Goal: Task Accomplishment & Management: Manage account settings

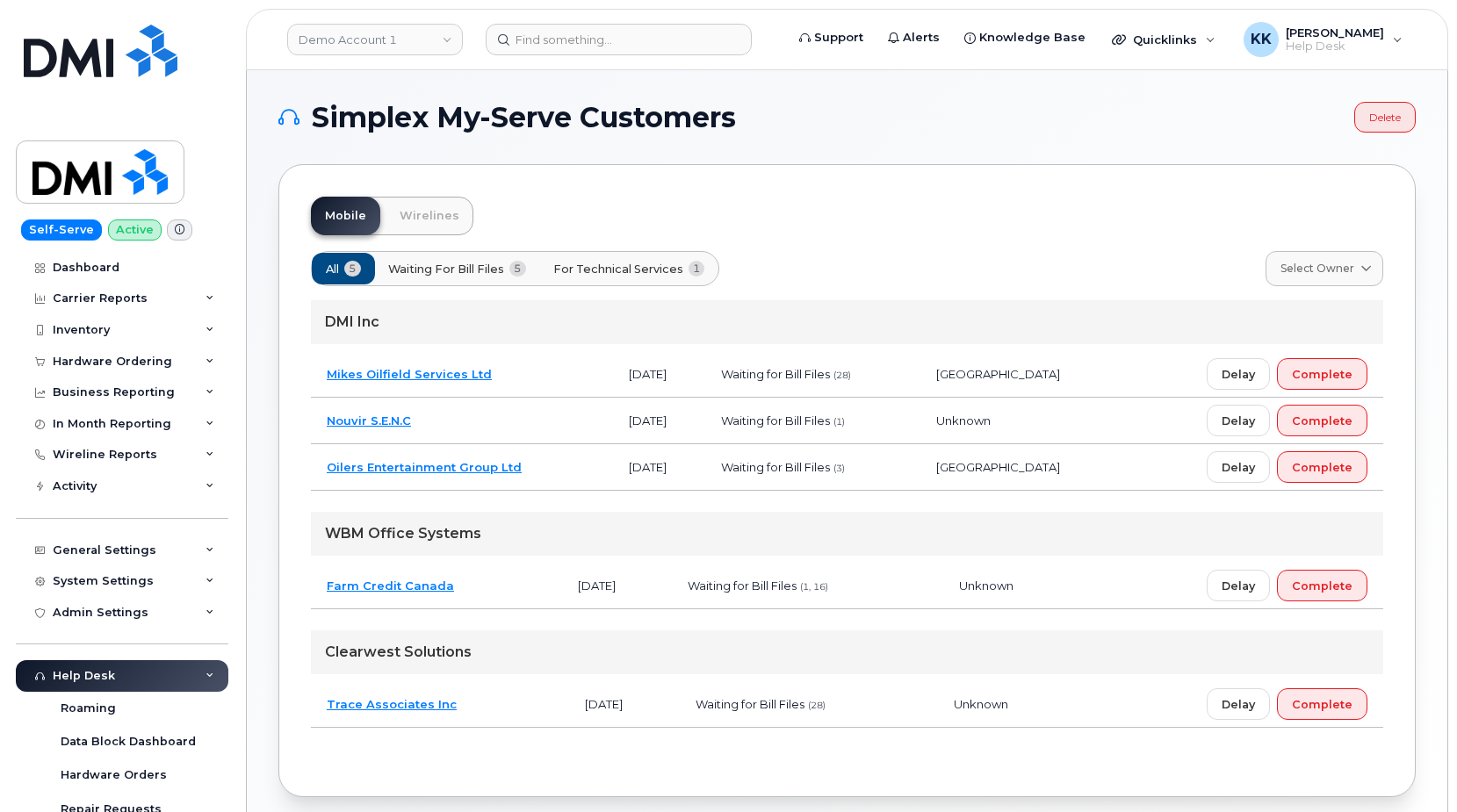
click at [492, 708] on td "Trace Associates Inc" at bounding box center [440, 704] width 258 height 46
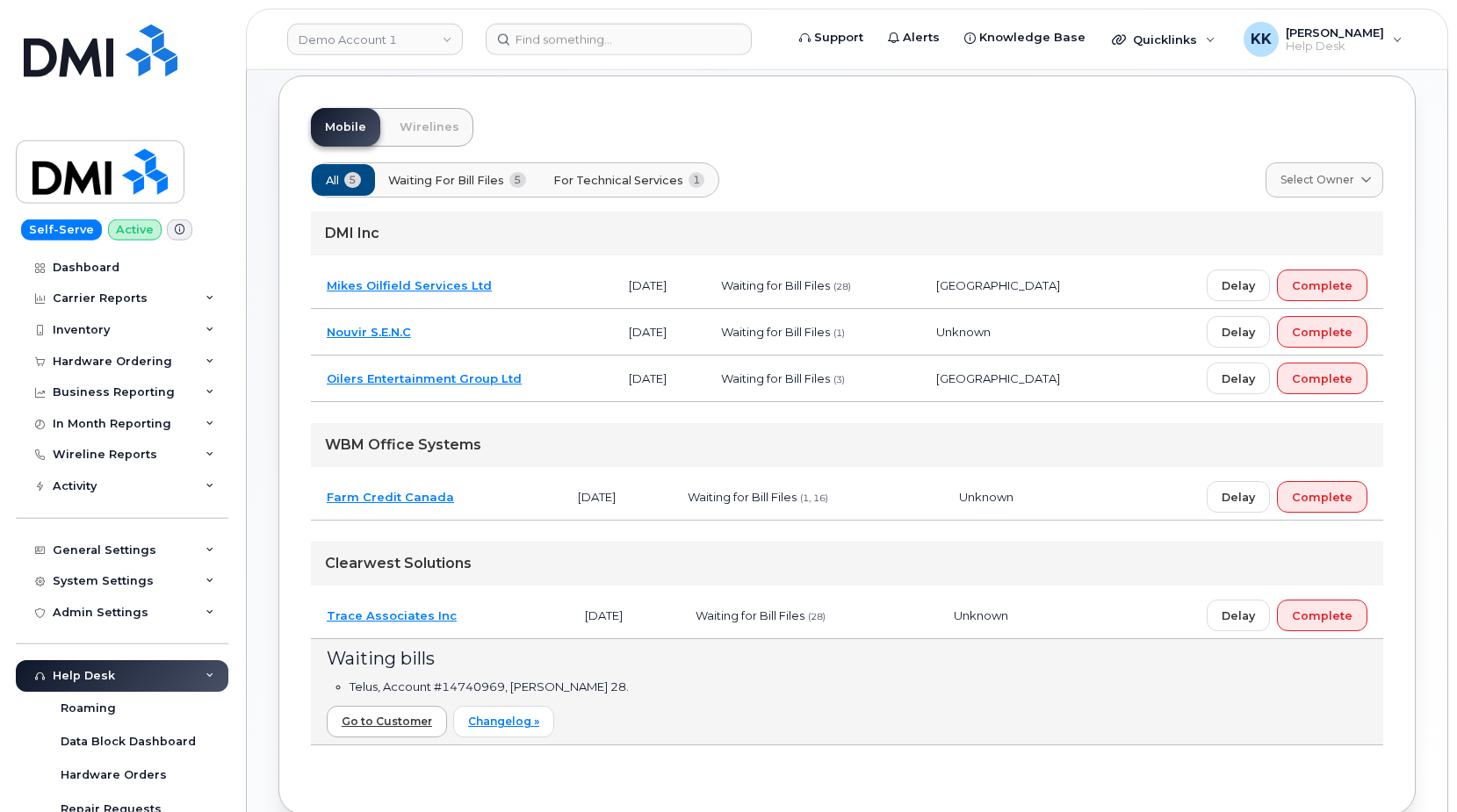
scroll to position [89, 0]
click at [525, 271] on td "Mikes Oilfield Services Ltd" at bounding box center [462, 285] width 302 height 46
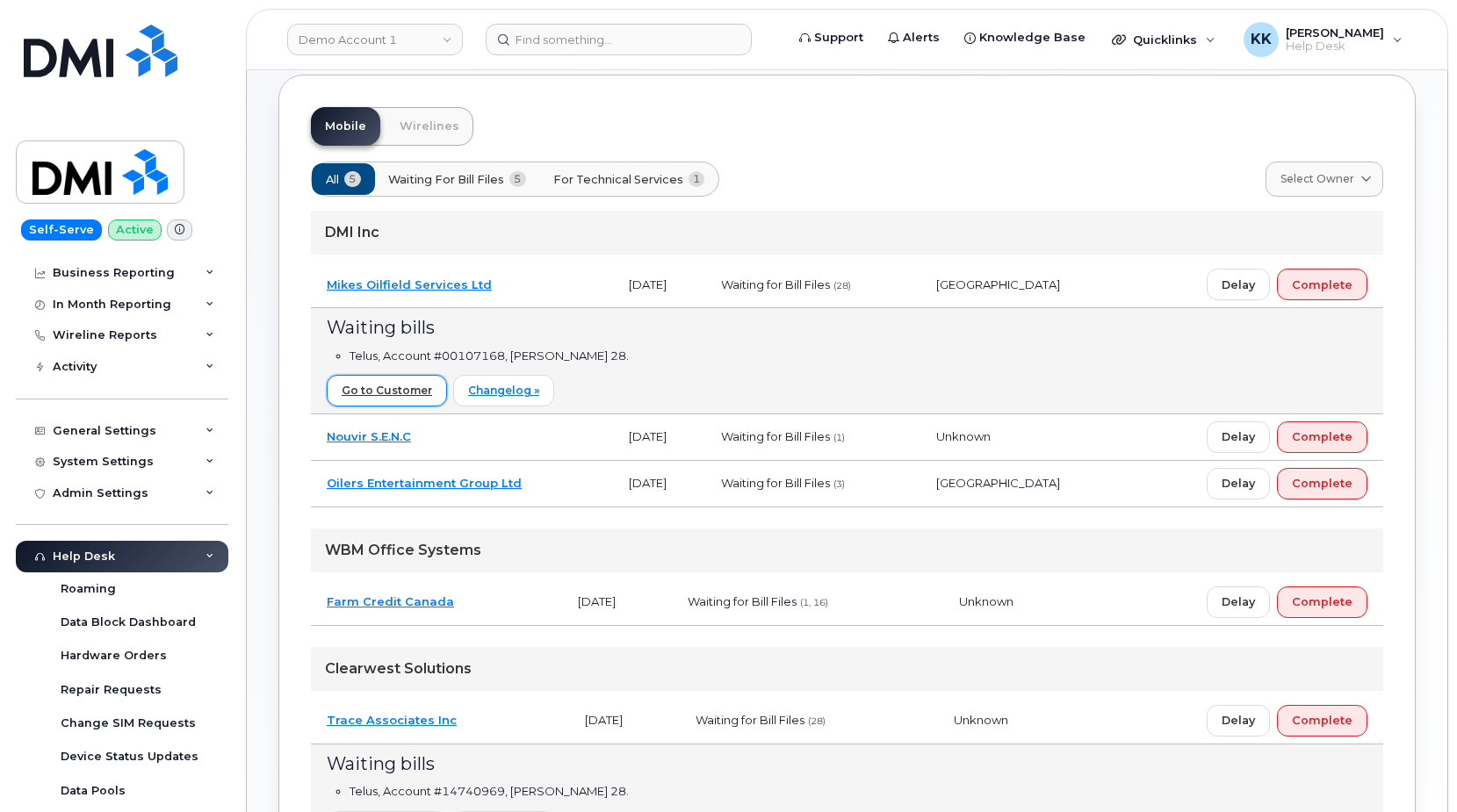
scroll to position [310, 0]
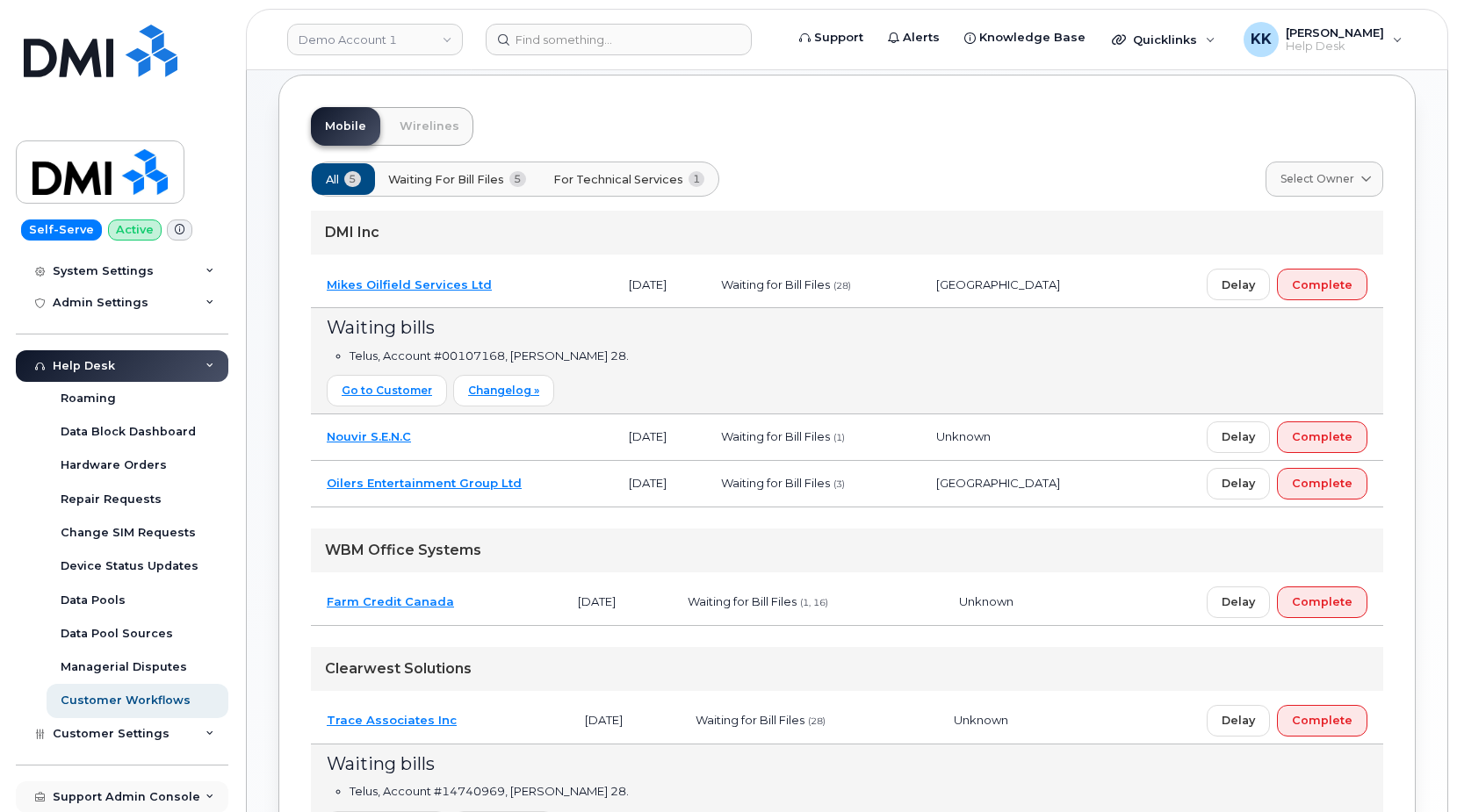
click at [120, 792] on div "Support Admin Console" at bounding box center [126, 796] width 148 height 14
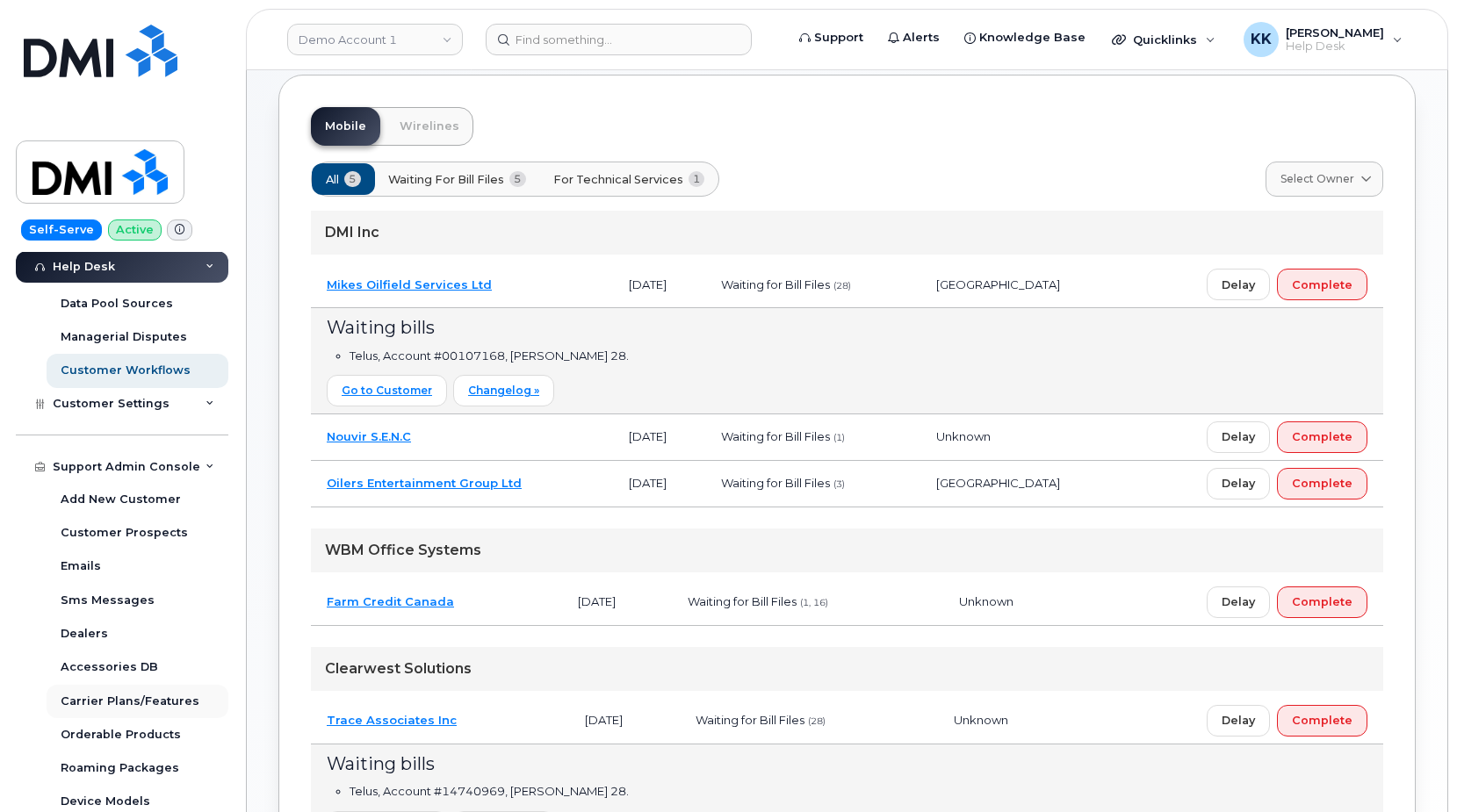
scroll to position [646, 0]
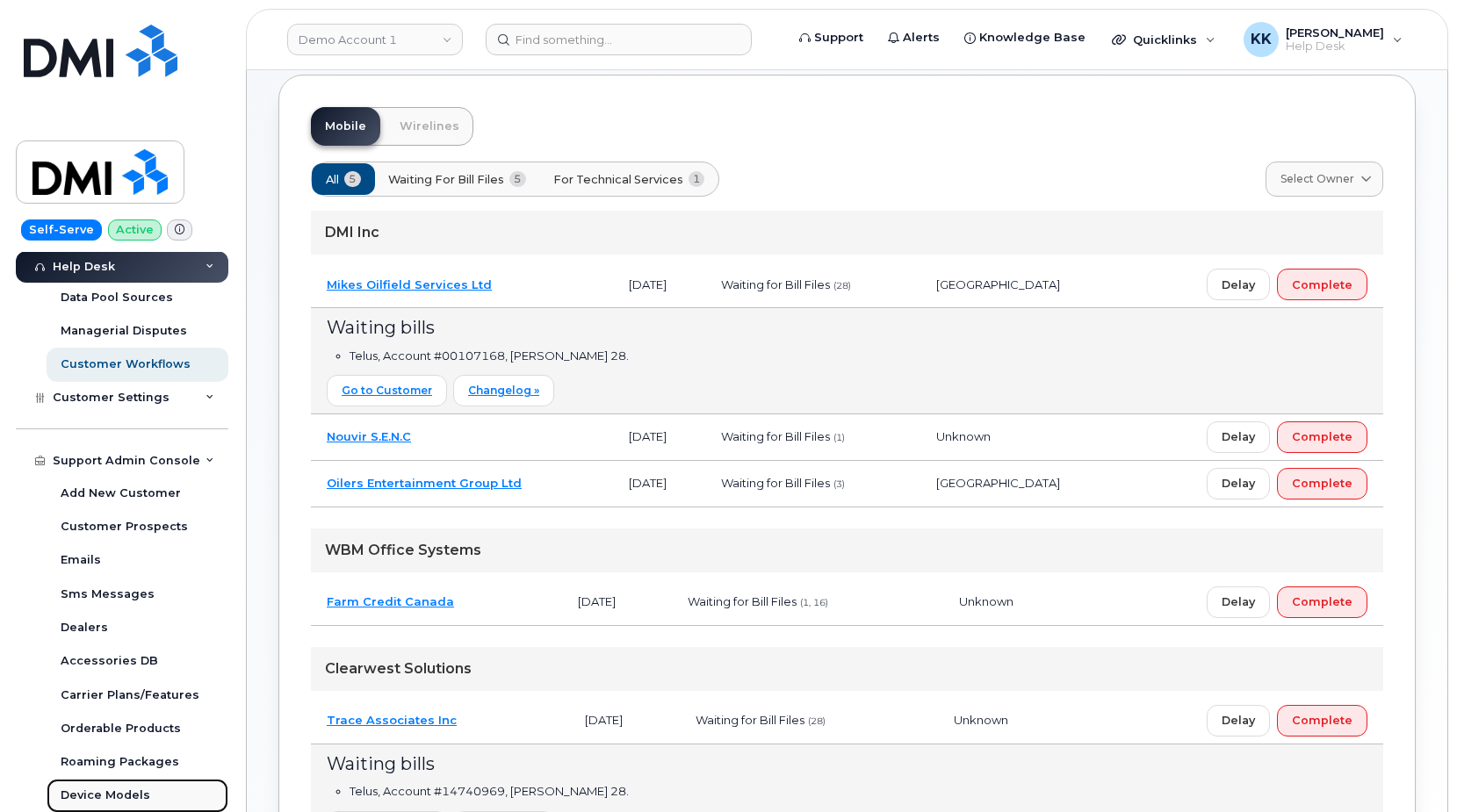
click at [121, 781] on link "Device Models" at bounding box center [136, 795] width 182 height 33
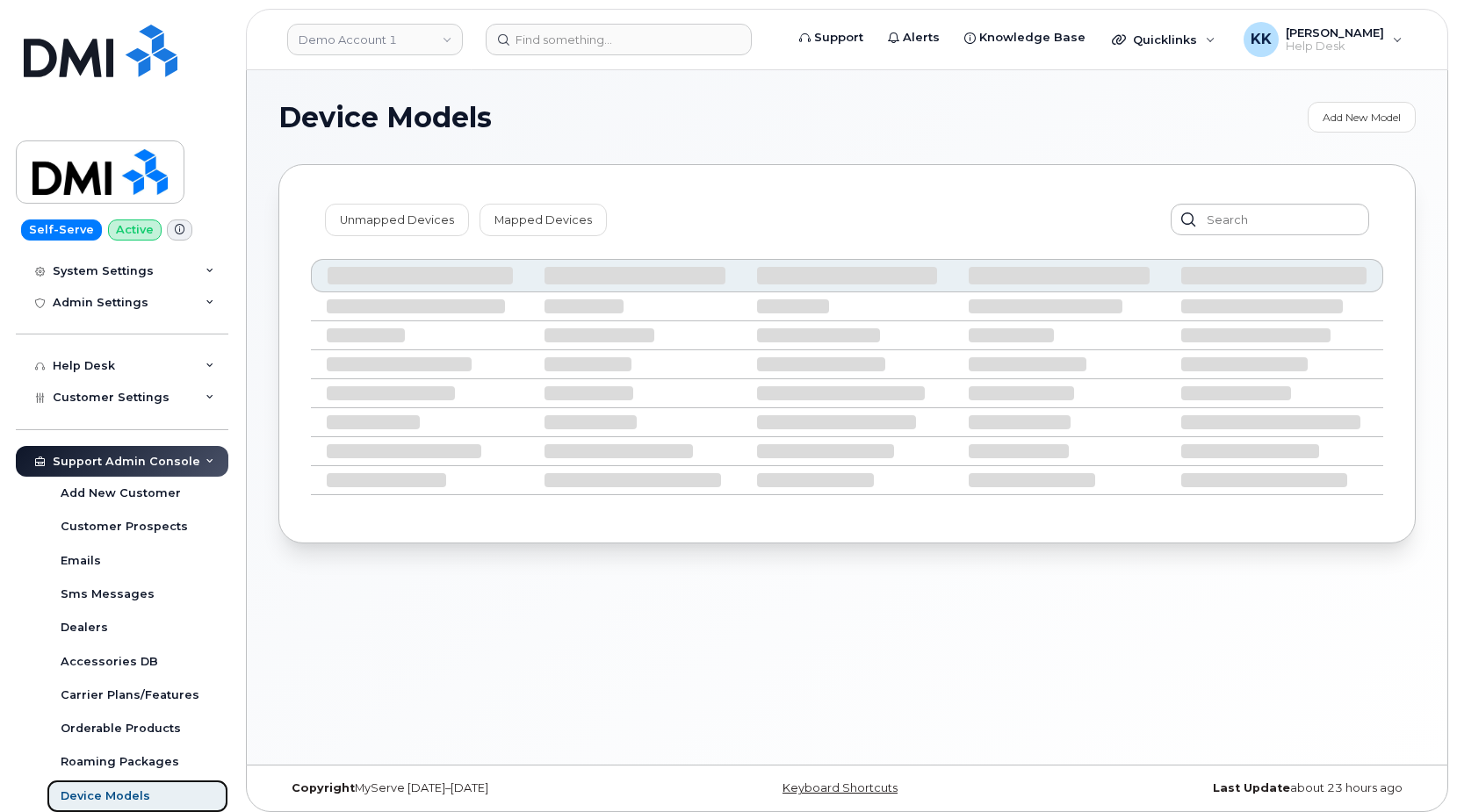
scroll to position [310, 0]
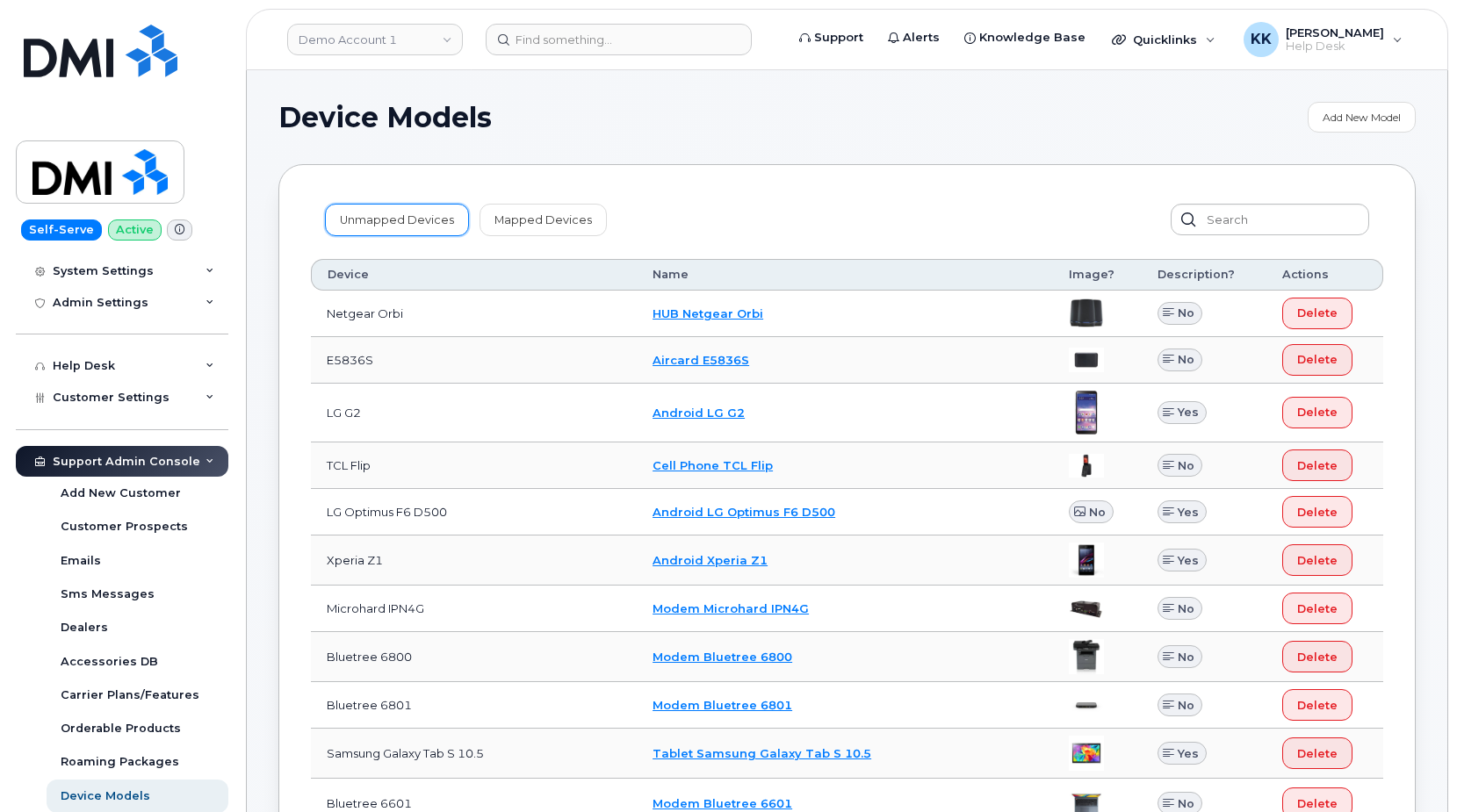
click at [362, 224] on link "Unmapped Devices" at bounding box center [397, 219] width 144 height 31
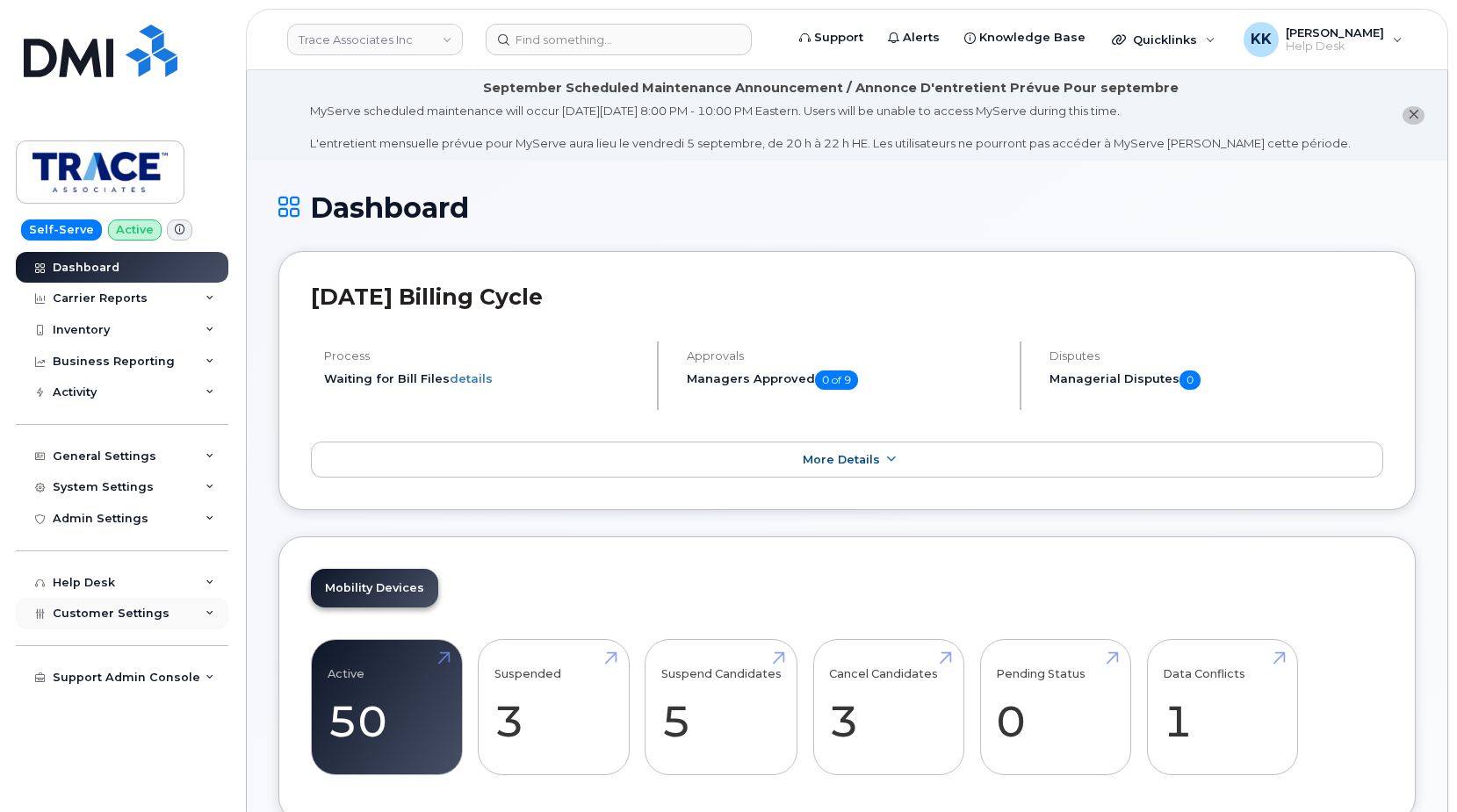
click at [124, 614] on span "Customer Settings" at bounding box center [111, 613] width 117 height 13
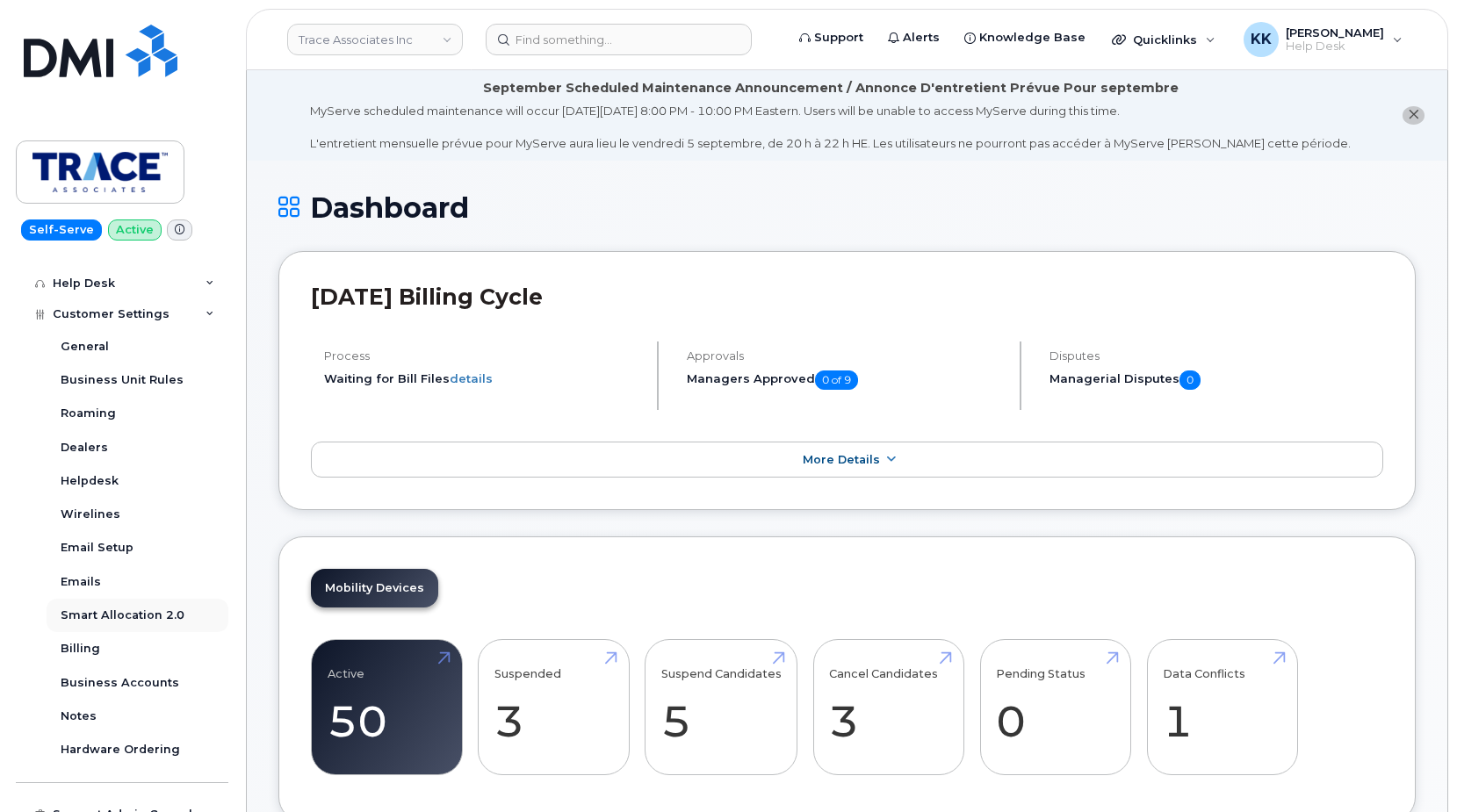
scroll to position [317, 0]
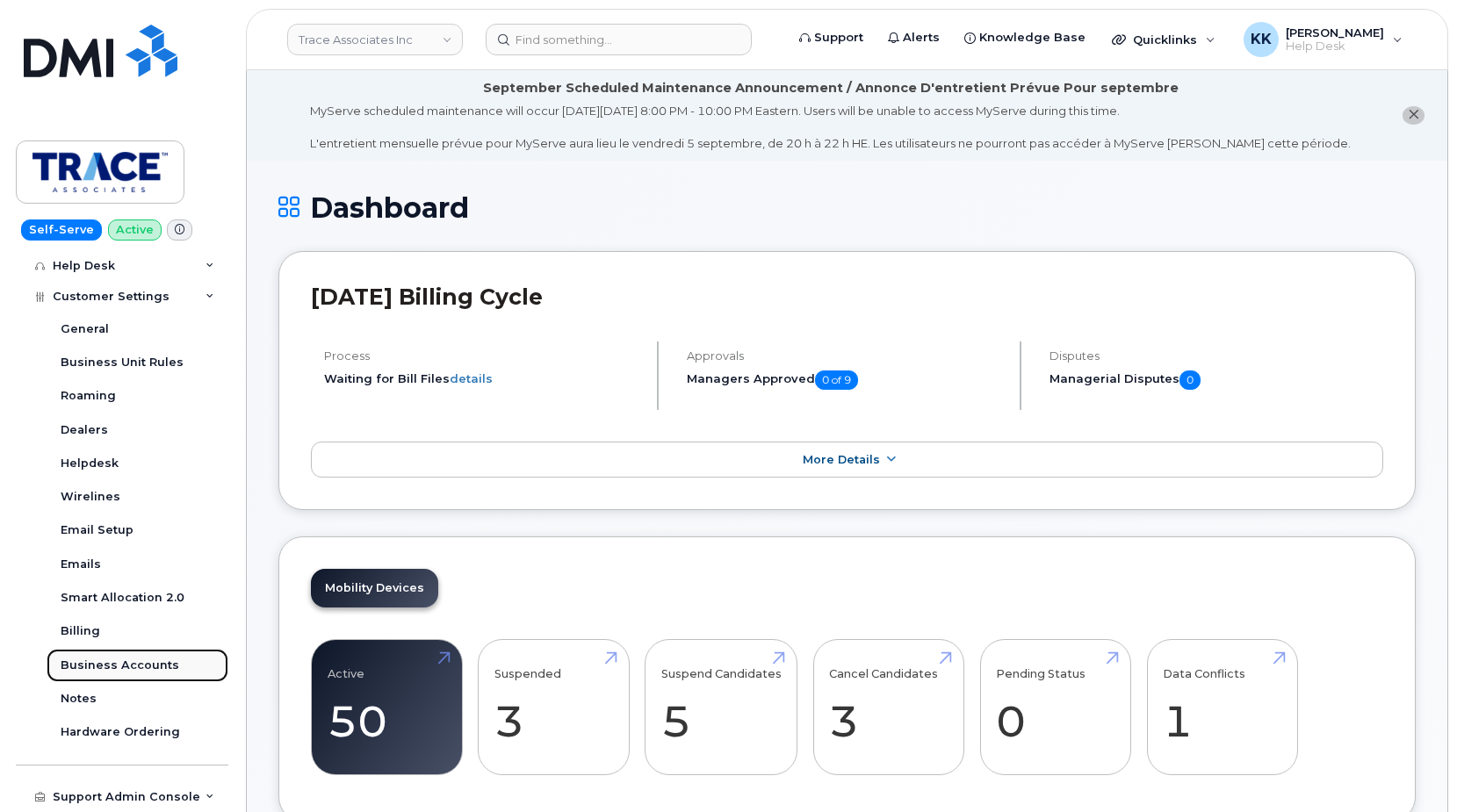
click at [117, 672] on div "Business Accounts" at bounding box center [120, 665] width 119 height 16
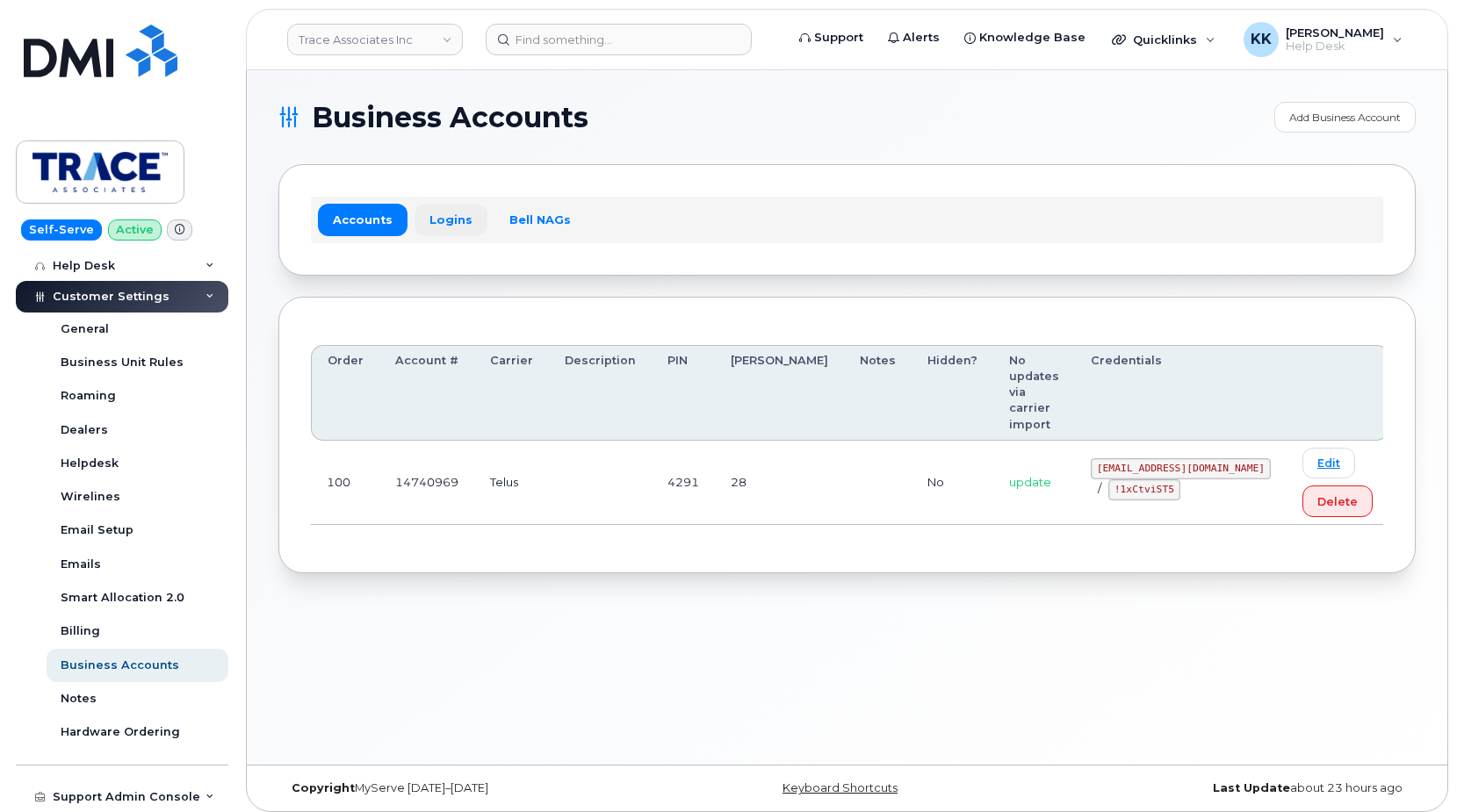
click at [444, 212] on link "Logins" at bounding box center [451, 219] width 73 height 31
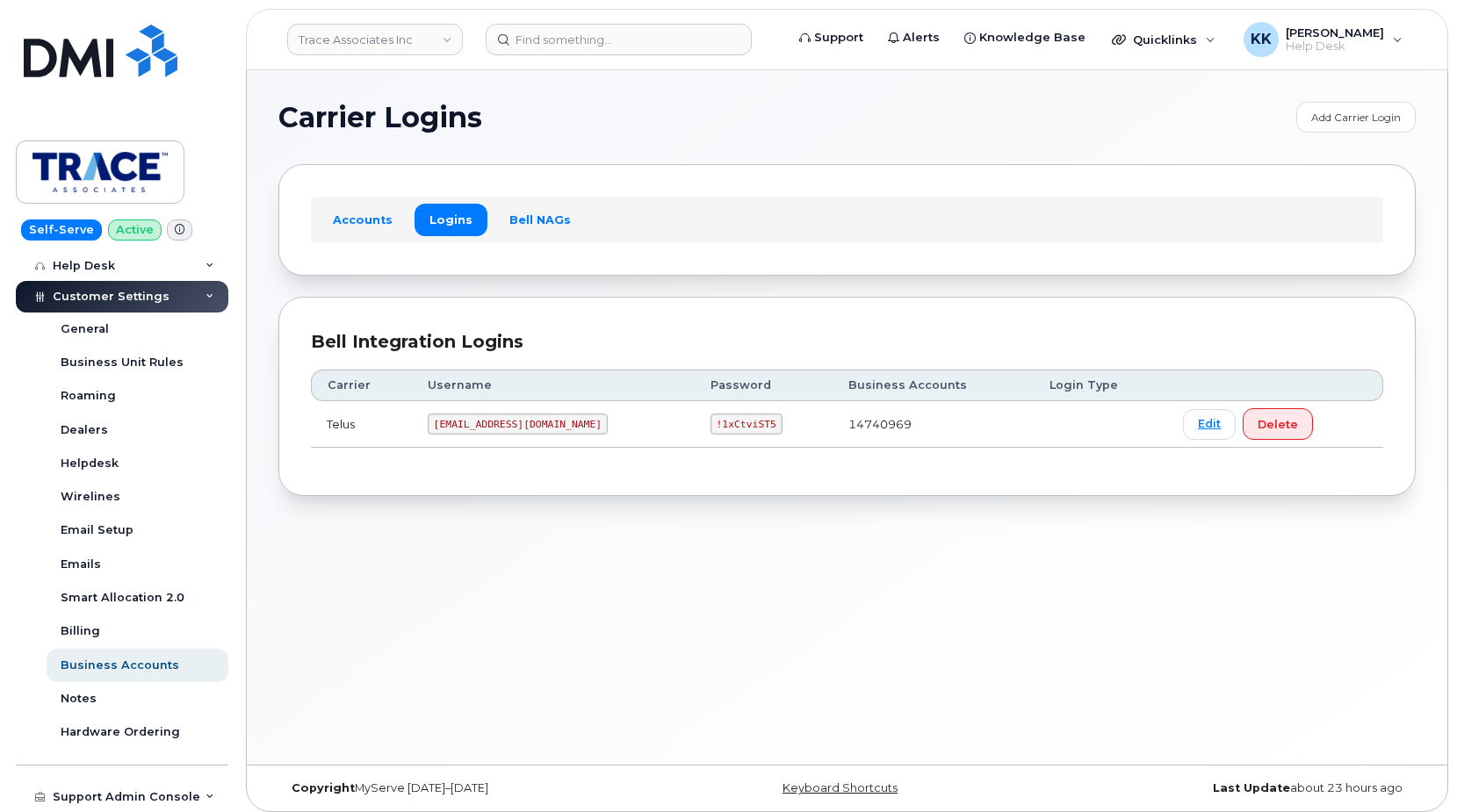
click at [470, 422] on code "trace@myserve.co" at bounding box center [517, 424] width 180 height 21
click at [710, 423] on code "!1xCtviST5" at bounding box center [746, 424] width 72 height 21
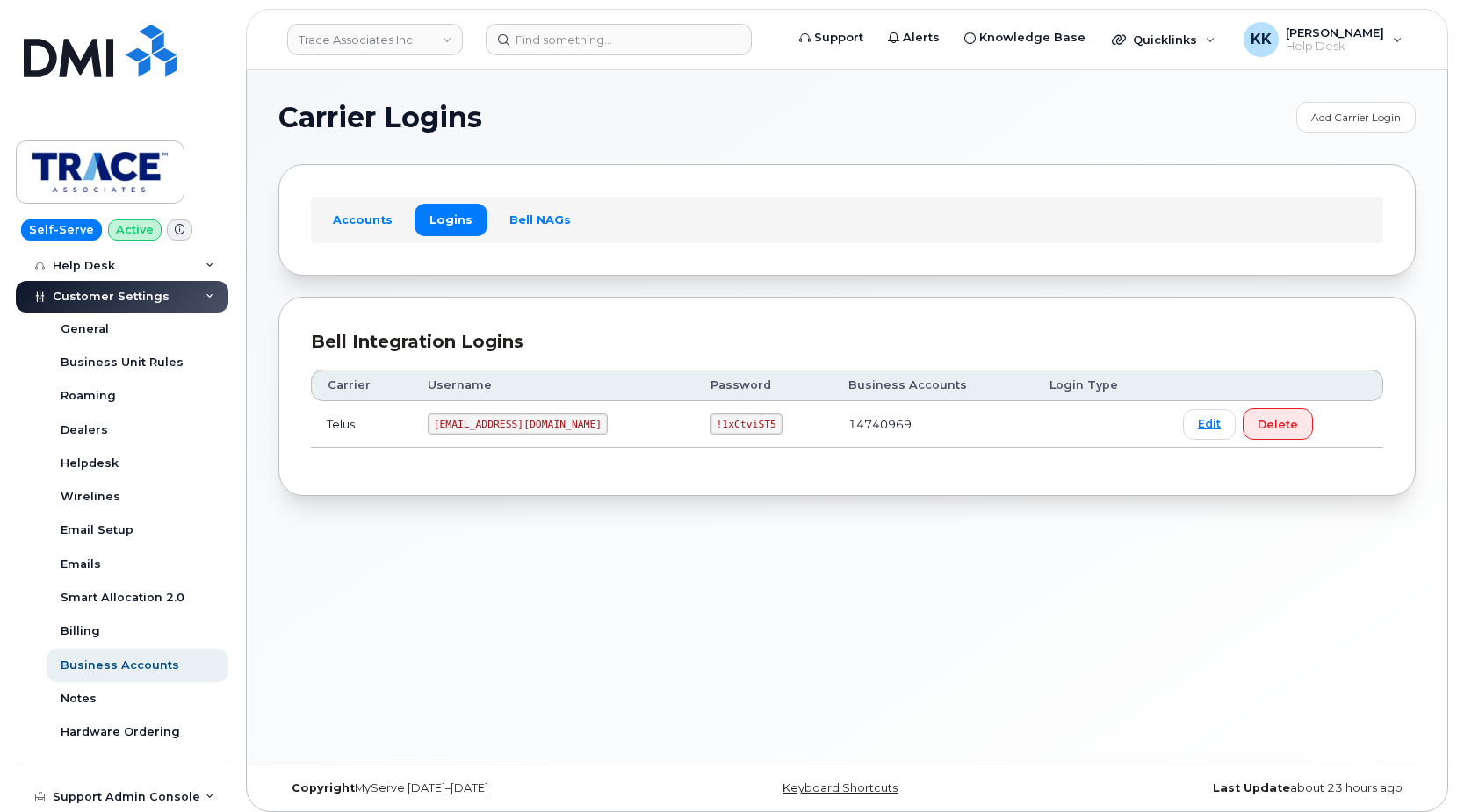
click at [710, 423] on code "!1xCtviST5" at bounding box center [746, 424] width 72 height 21
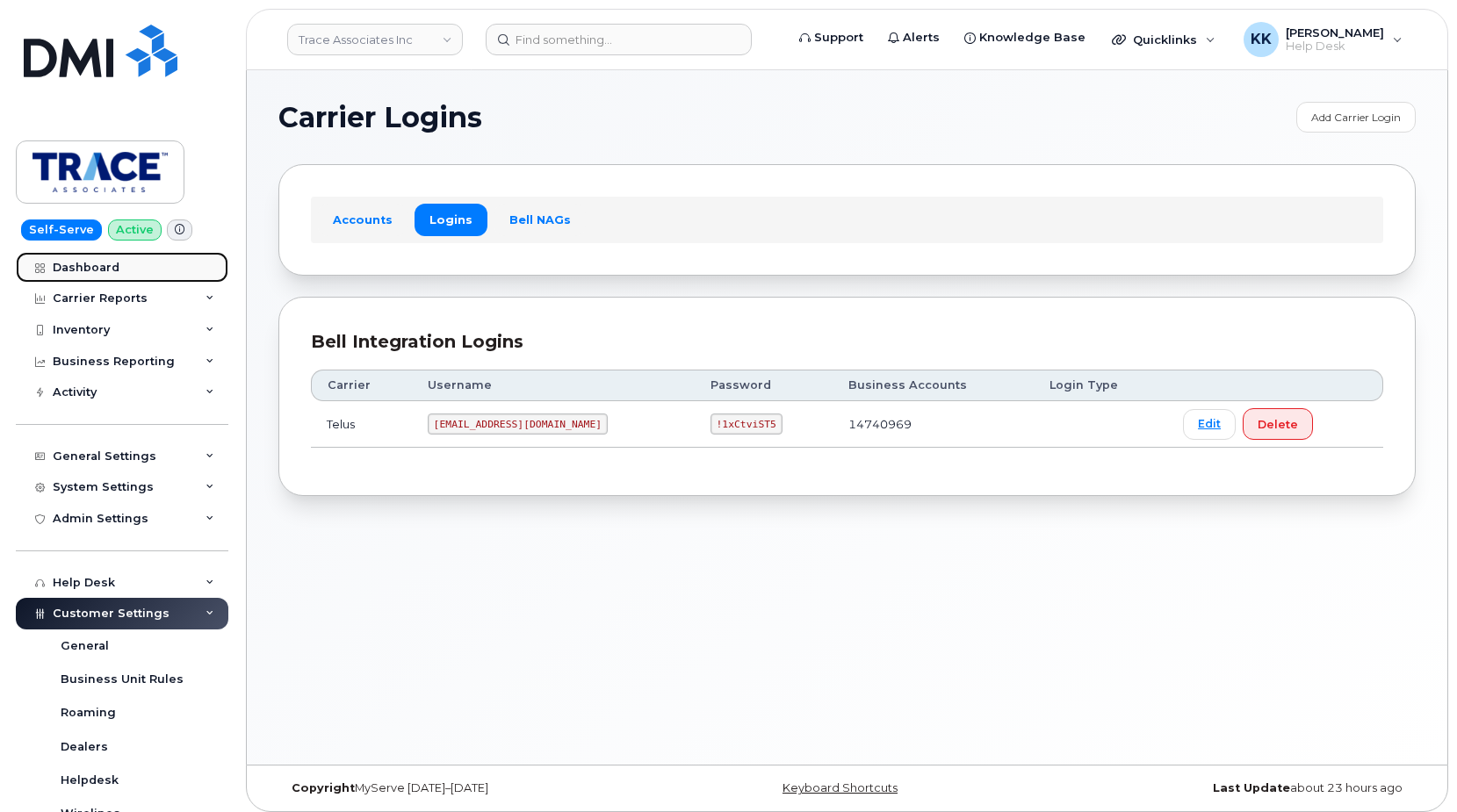
click at [109, 277] on link "Dashboard" at bounding box center [122, 267] width 212 height 31
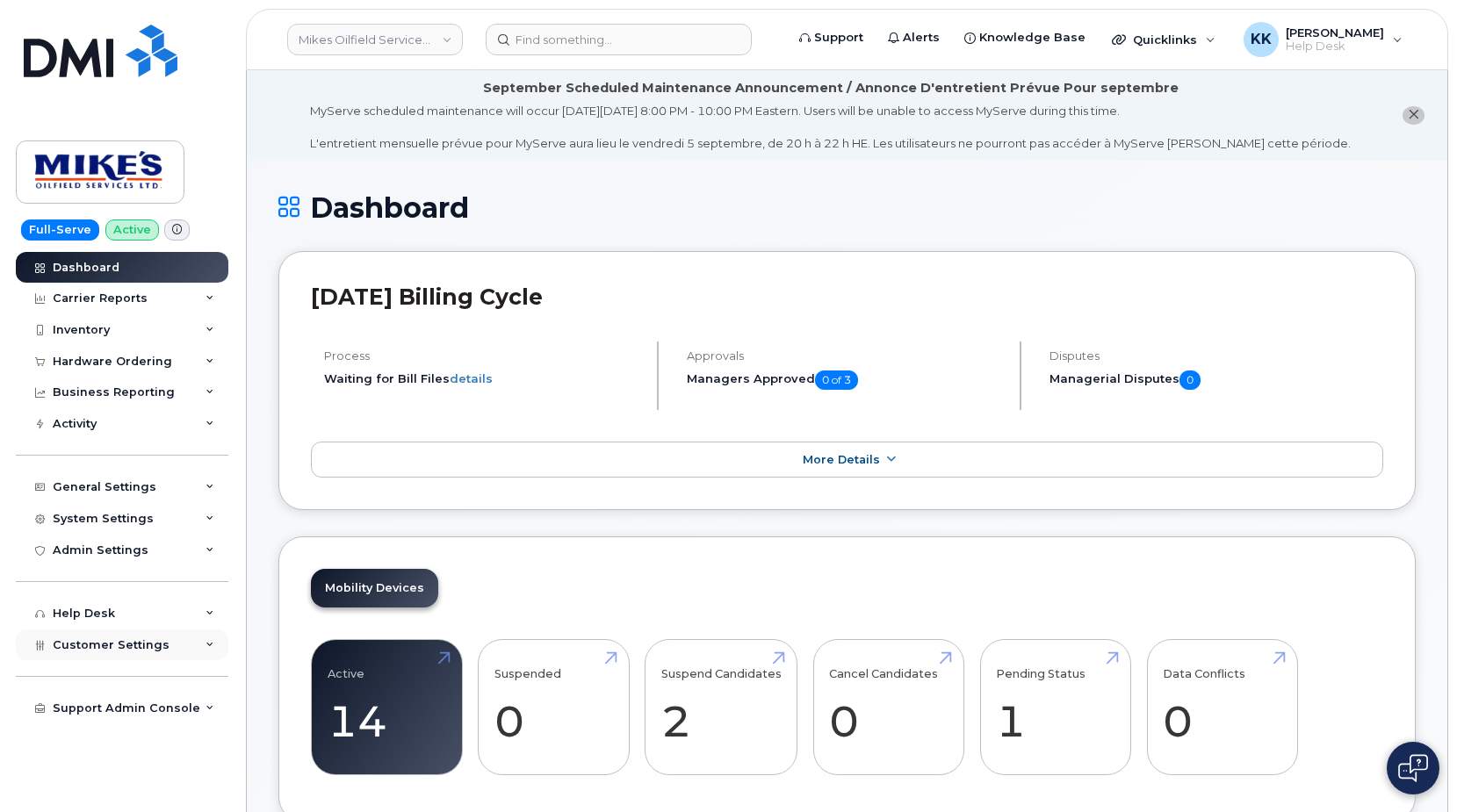
click at [111, 649] on span "Customer Settings" at bounding box center [111, 644] width 117 height 13
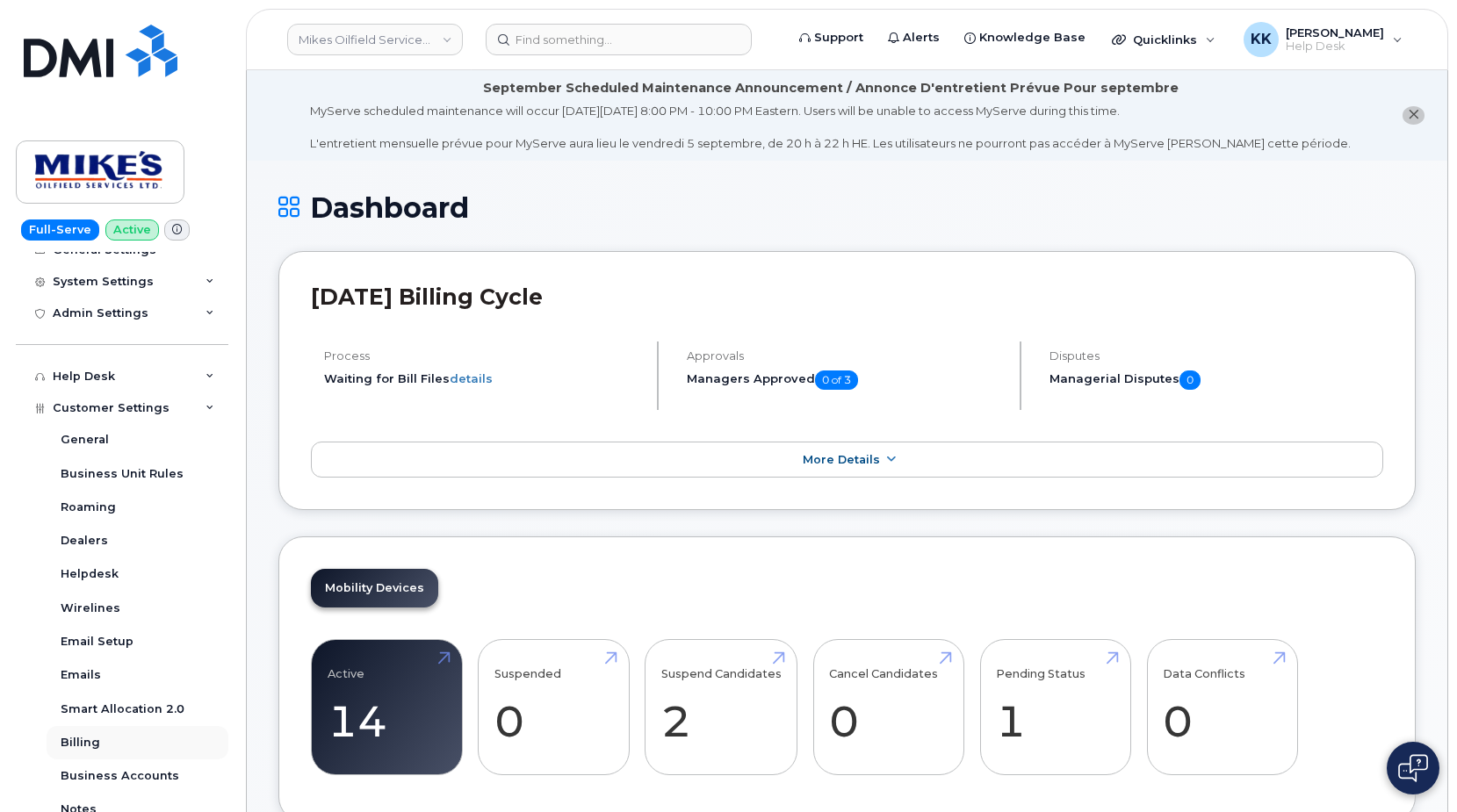
scroll to position [348, 0]
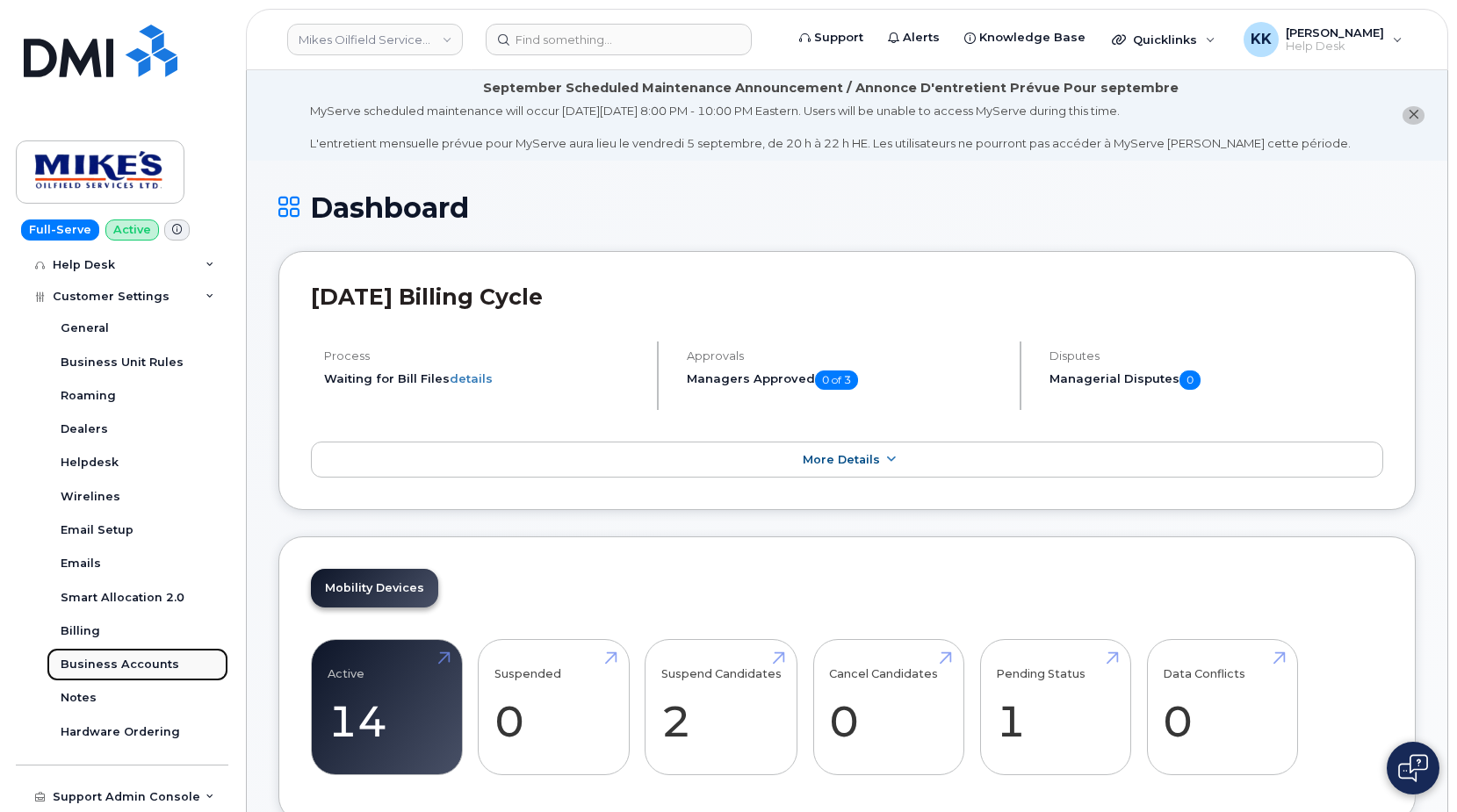
click at [128, 666] on div "Business Accounts" at bounding box center [120, 664] width 119 height 16
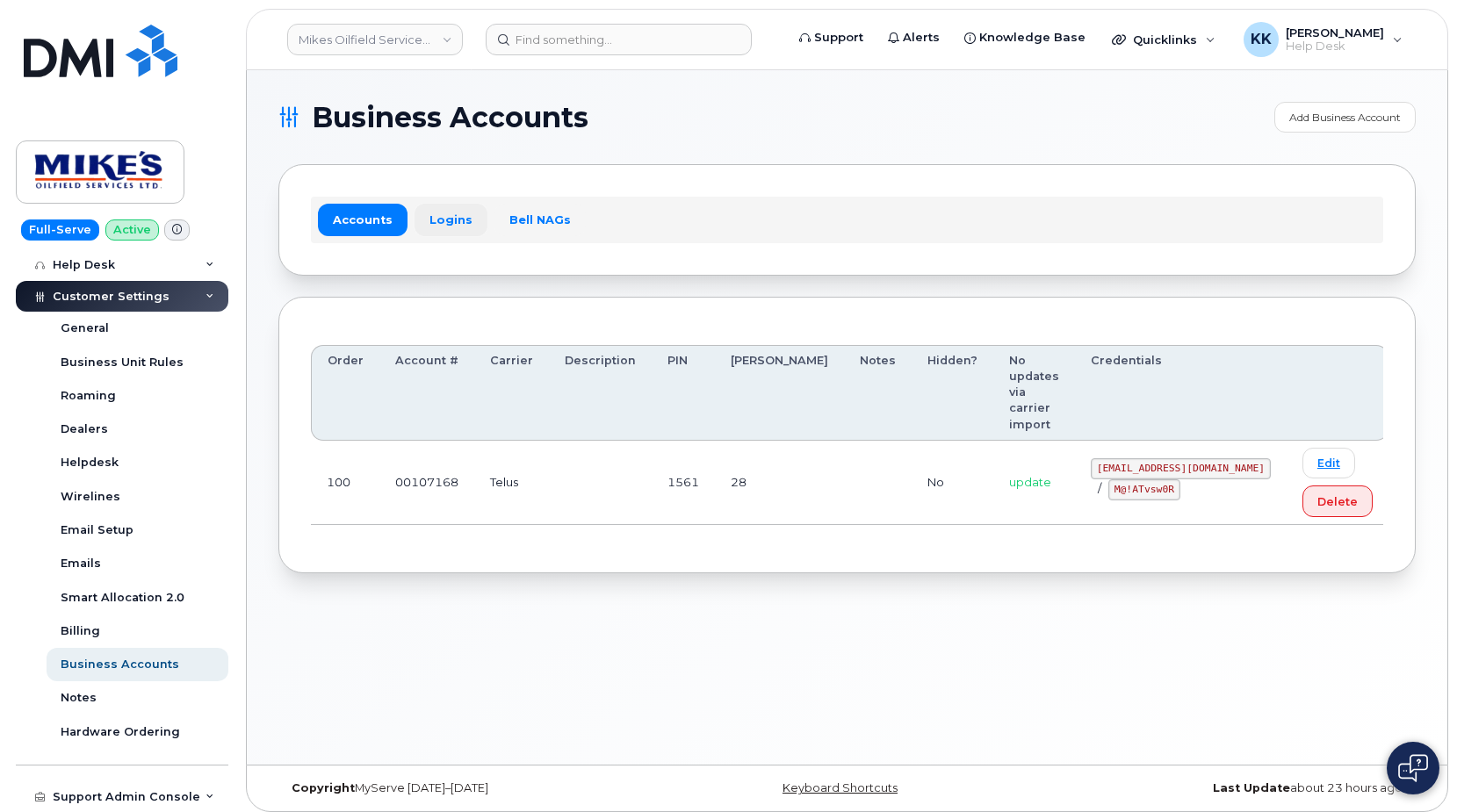
click at [433, 228] on link "Logins" at bounding box center [451, 219] width 73 height 31
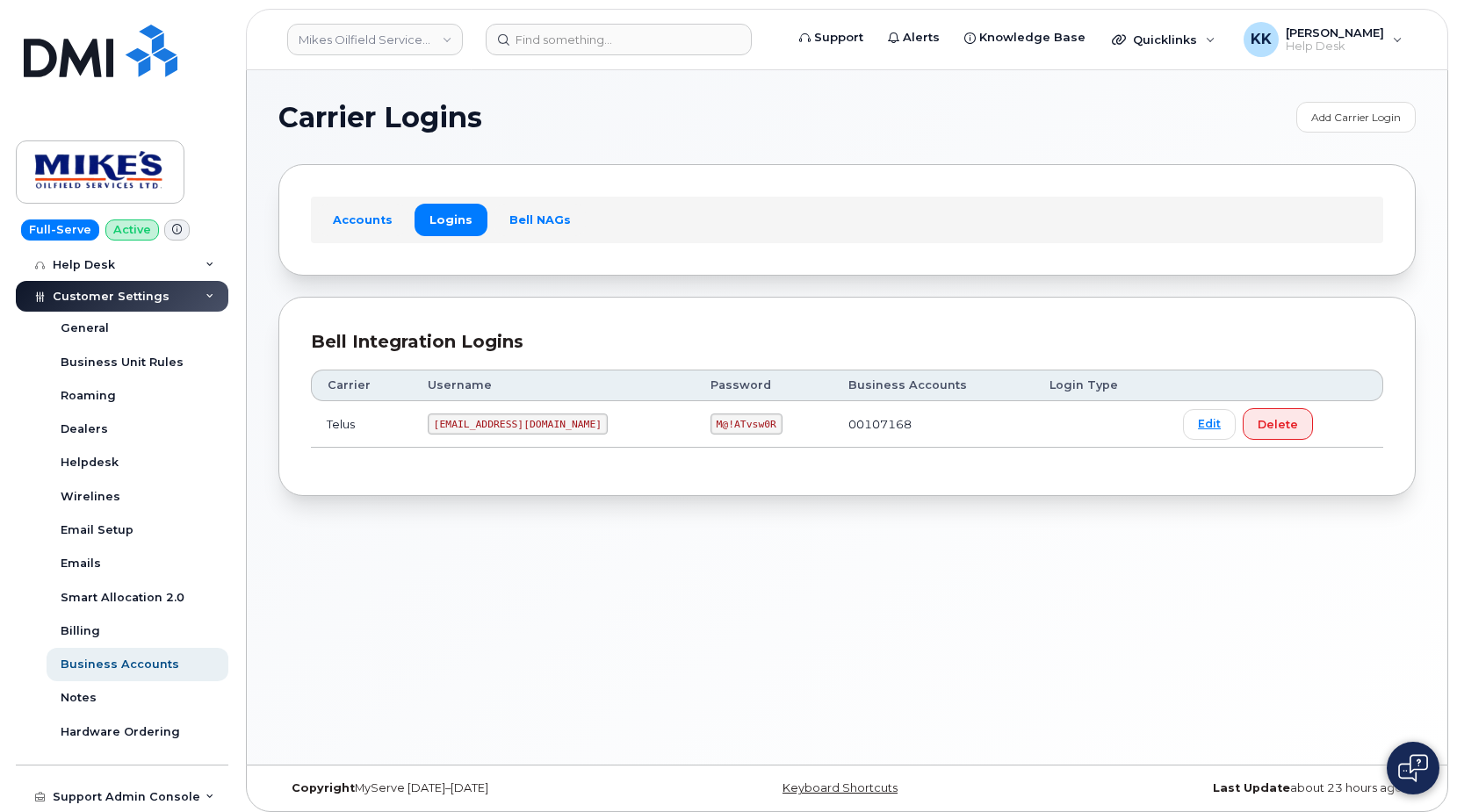
click at [489, 429] on code "mikes.oilfield@outlook.com" at bounding box center [517, 424] width 180 height 21
click at [726, 423] on code "M@!ATvsw0R" at bounding box center [746, 424] width 72 height 21
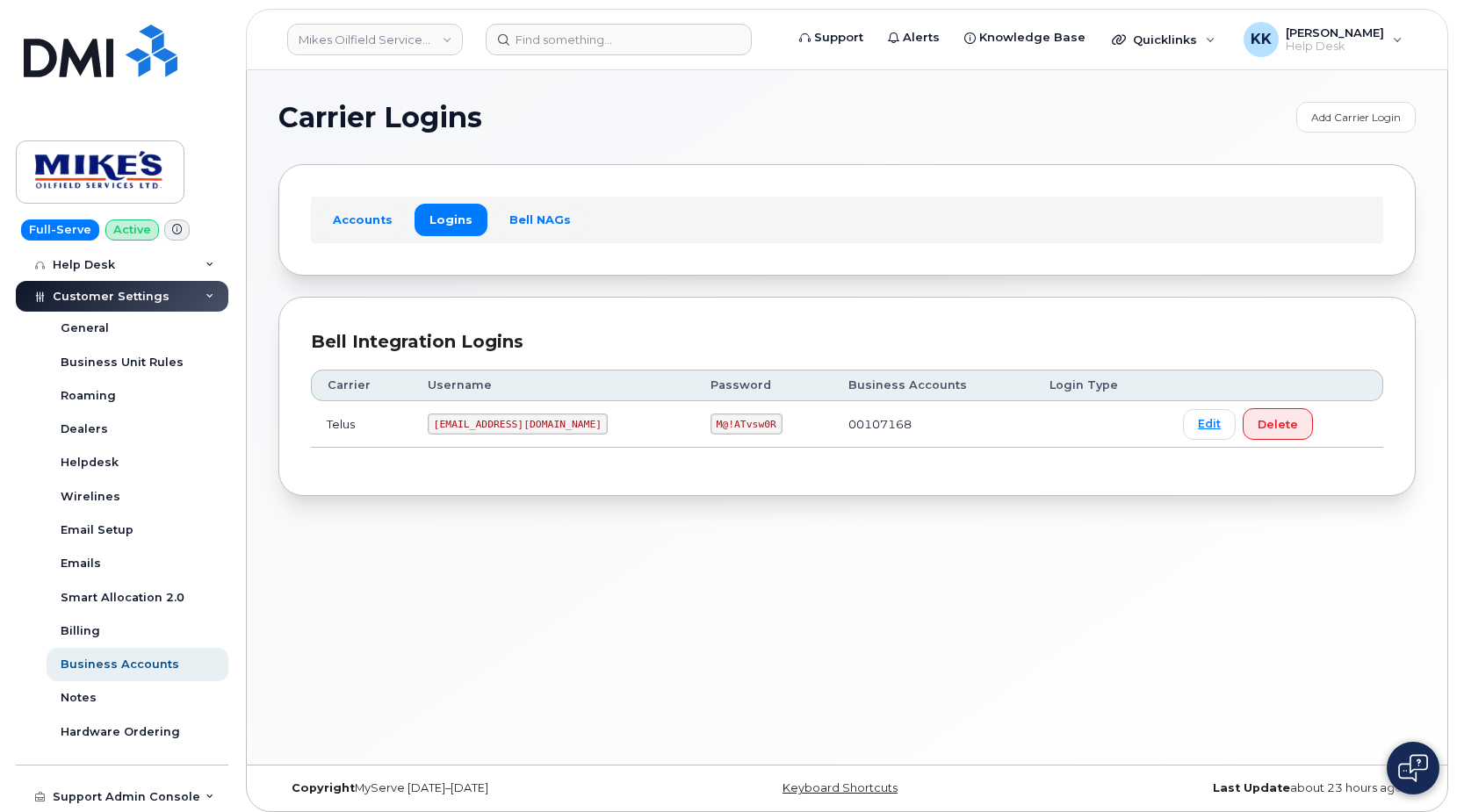
click at [726, 423] on code "M@!ATvsw0R" at bounding box center [746, 424] width 72 height 21
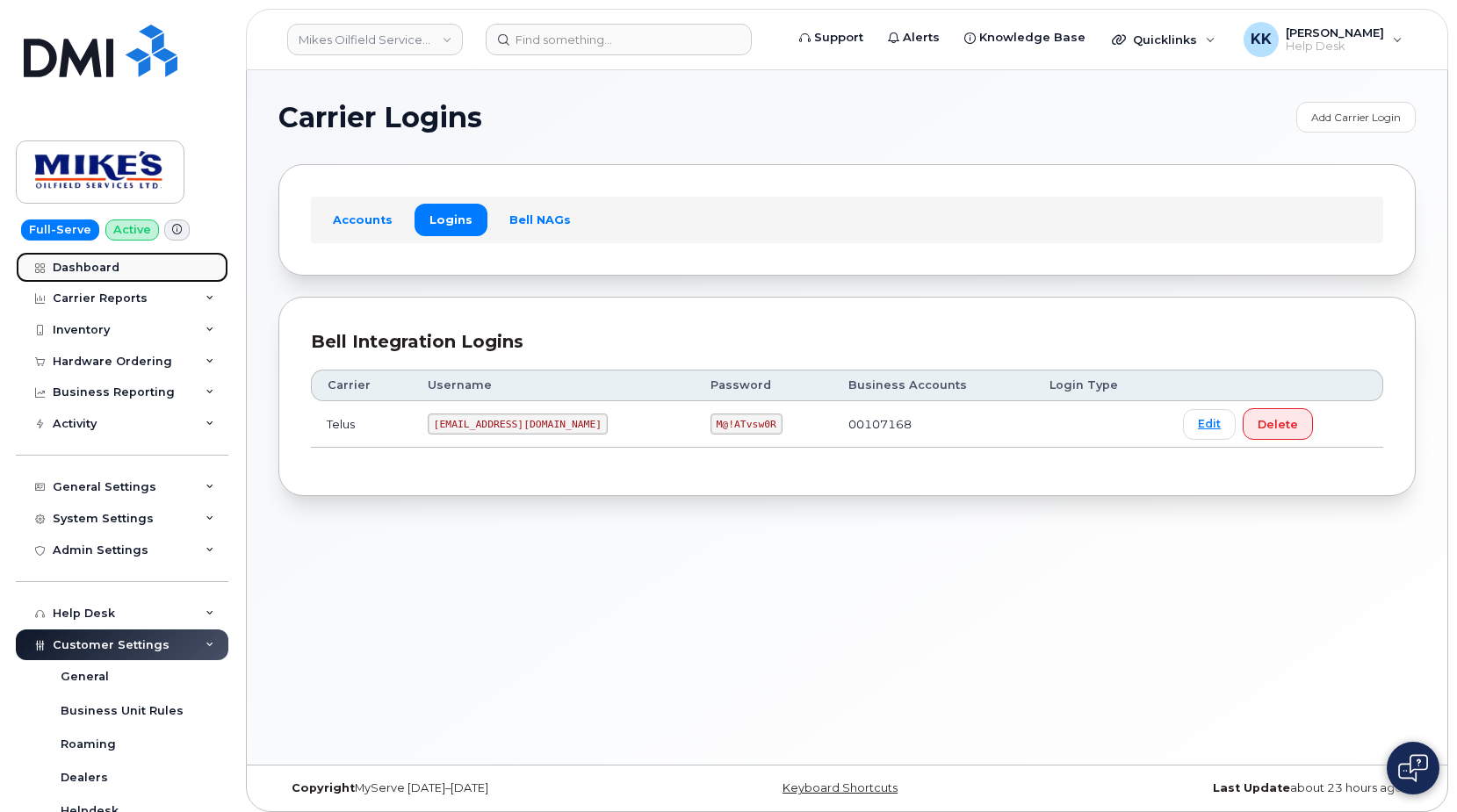
click at [101, 274] on div "Dashboard" at bounding box center [86, 267] width 66 height 14
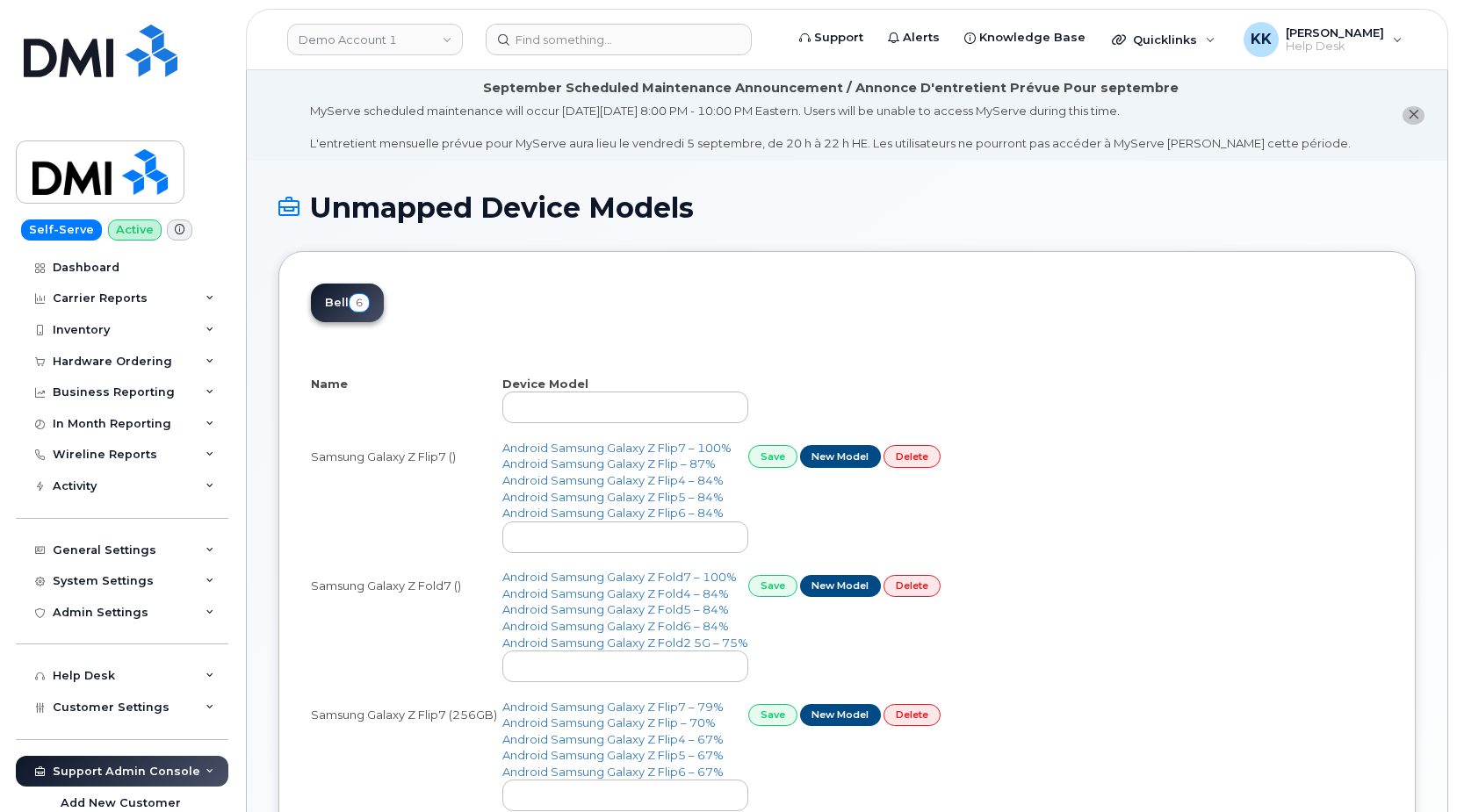
select select "25"
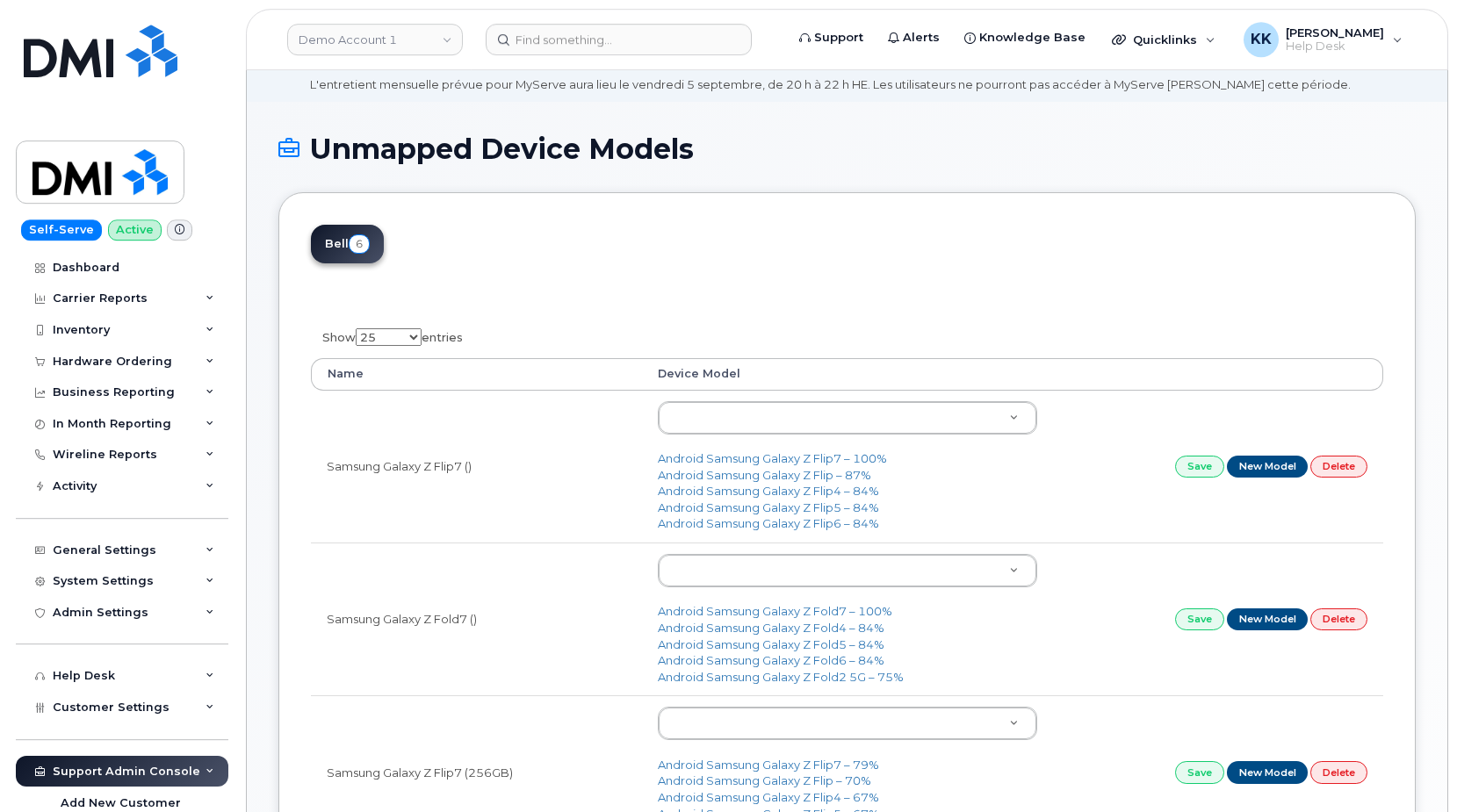
scroll to position [89, 0]
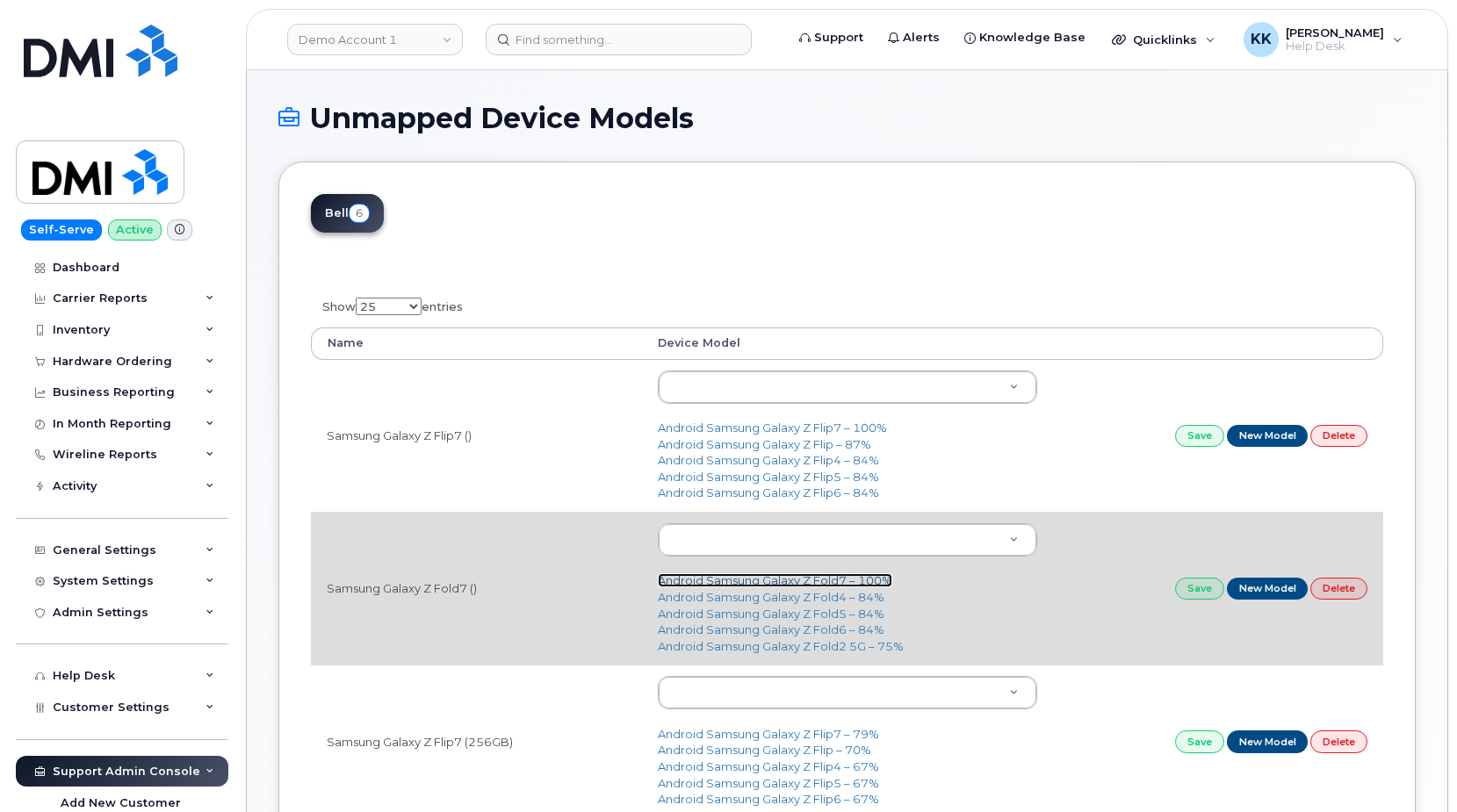
click at [795, 583] on link "Android Samsung Galaxy Z Fold7 – 100%" at bounding box center [775, 580] width 234 height 14
type input "2899"
click at [1206, 590] on link "Save" at bounding box center [1199, 589] width 49 height 22
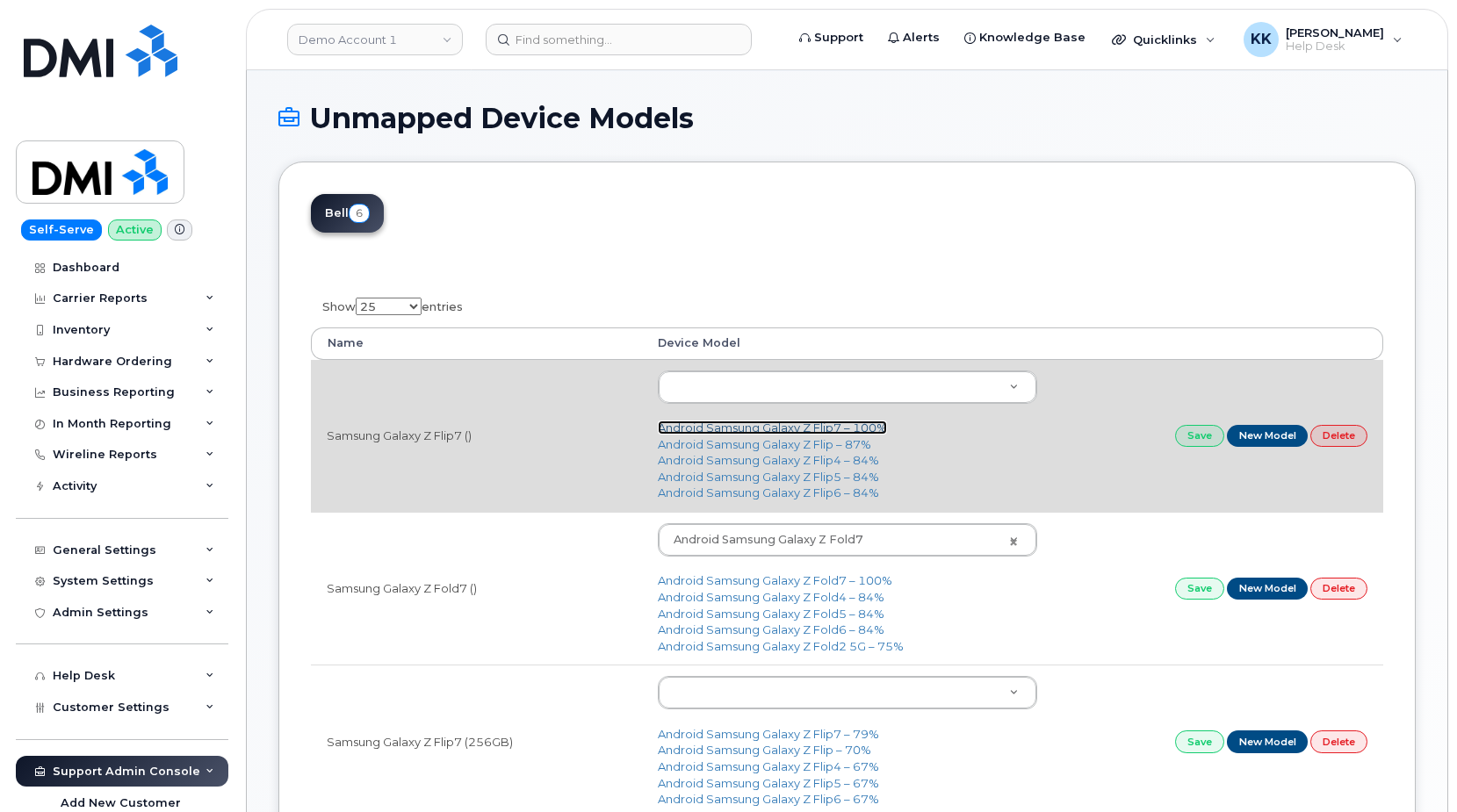
click at [835, 431] on link "Android Samsung Galaxy Z Flip7 – 100%" at bounding box center [772, 427] width 230 height 14
type input "2900"
click at [1196, 436] on link "Save" at bounding box center [1199, 436] width 49 height 22
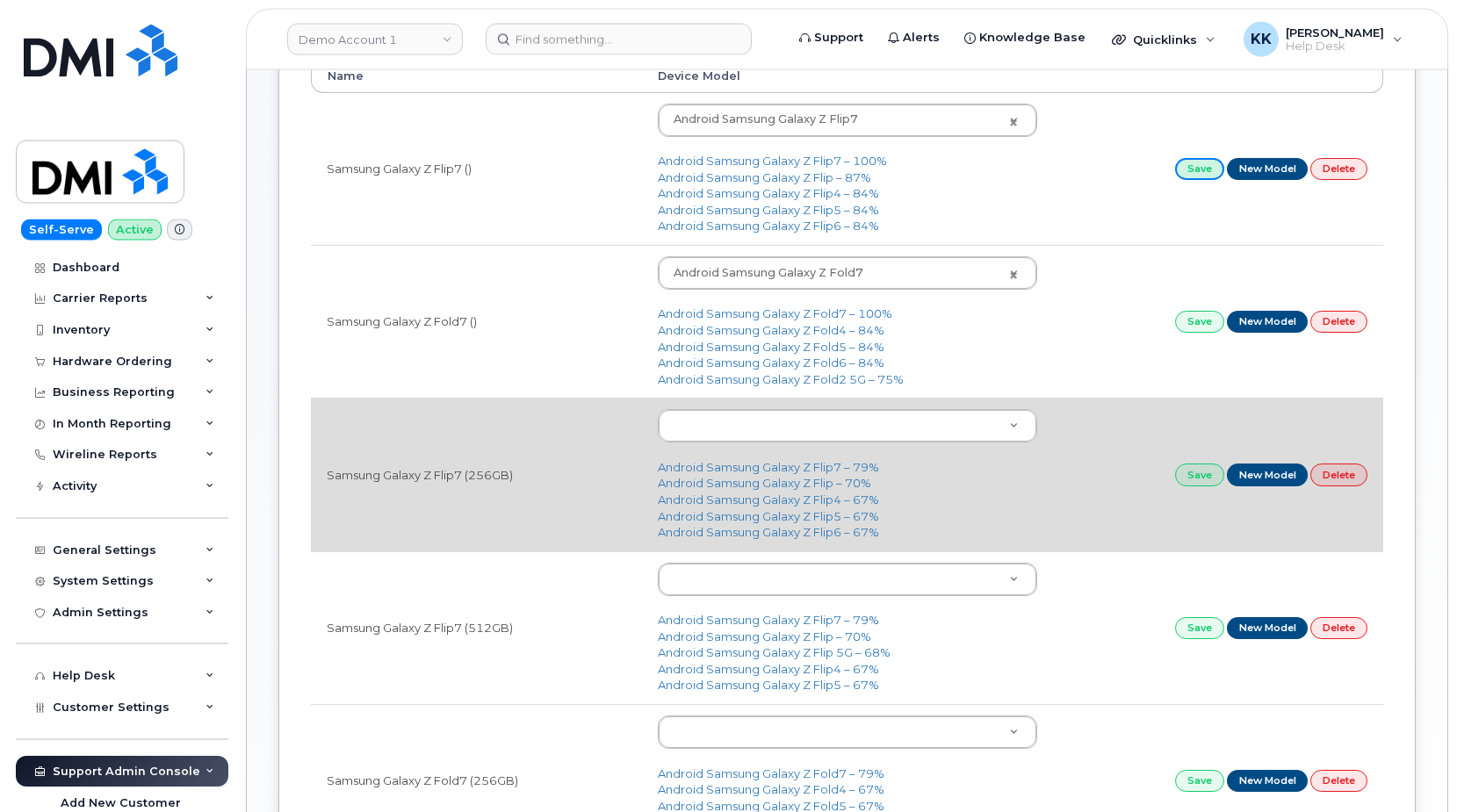
scroll to position [359, 0]
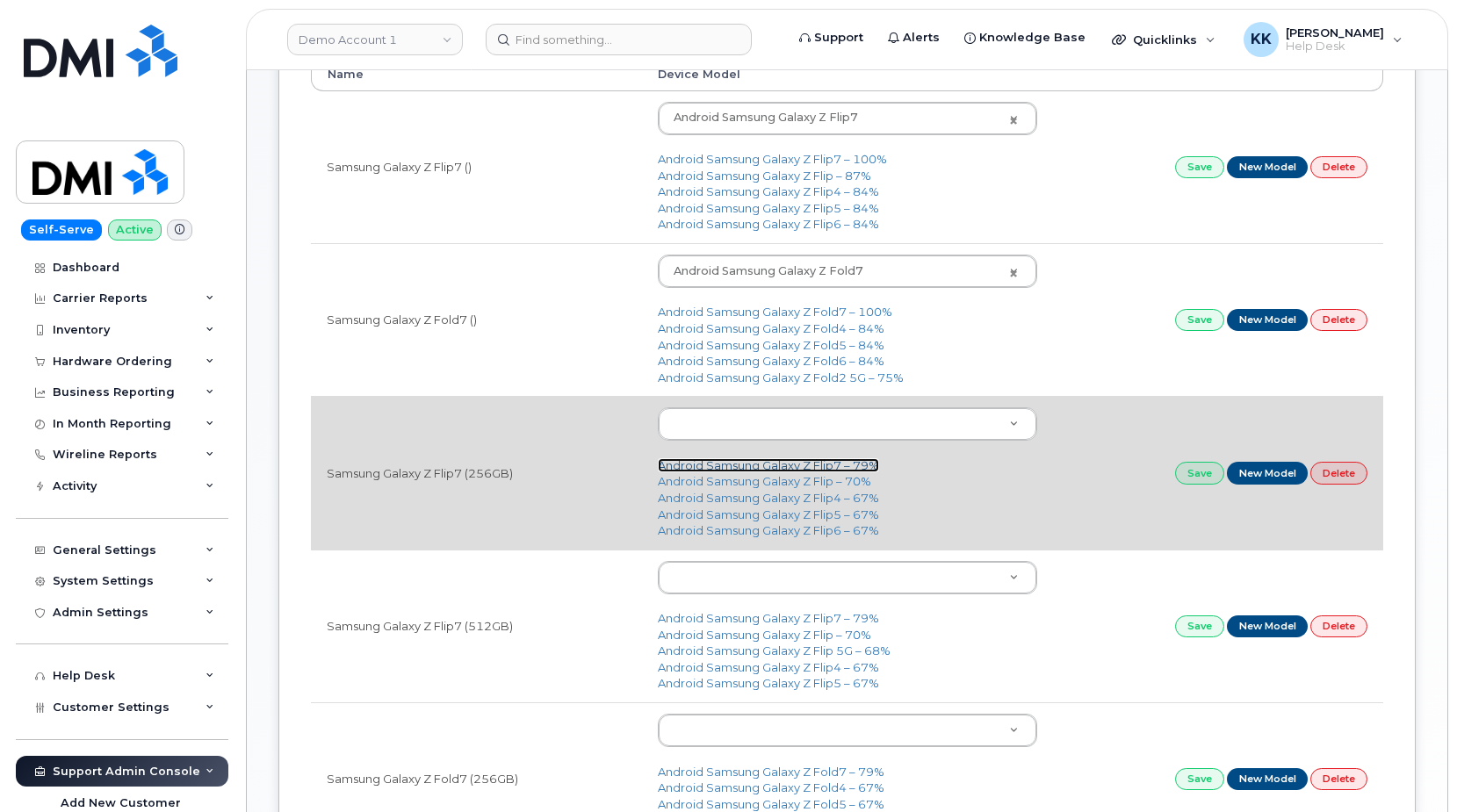
click at [783, 463] on link "Android Samsung Galaxy Z Flip7 – 79%" at bounding box center [768, 465] width 221 height 14
type input "2900"
click at [1199, 477] on link "Save" at bounding box center [1199, 473] width 49 height 22
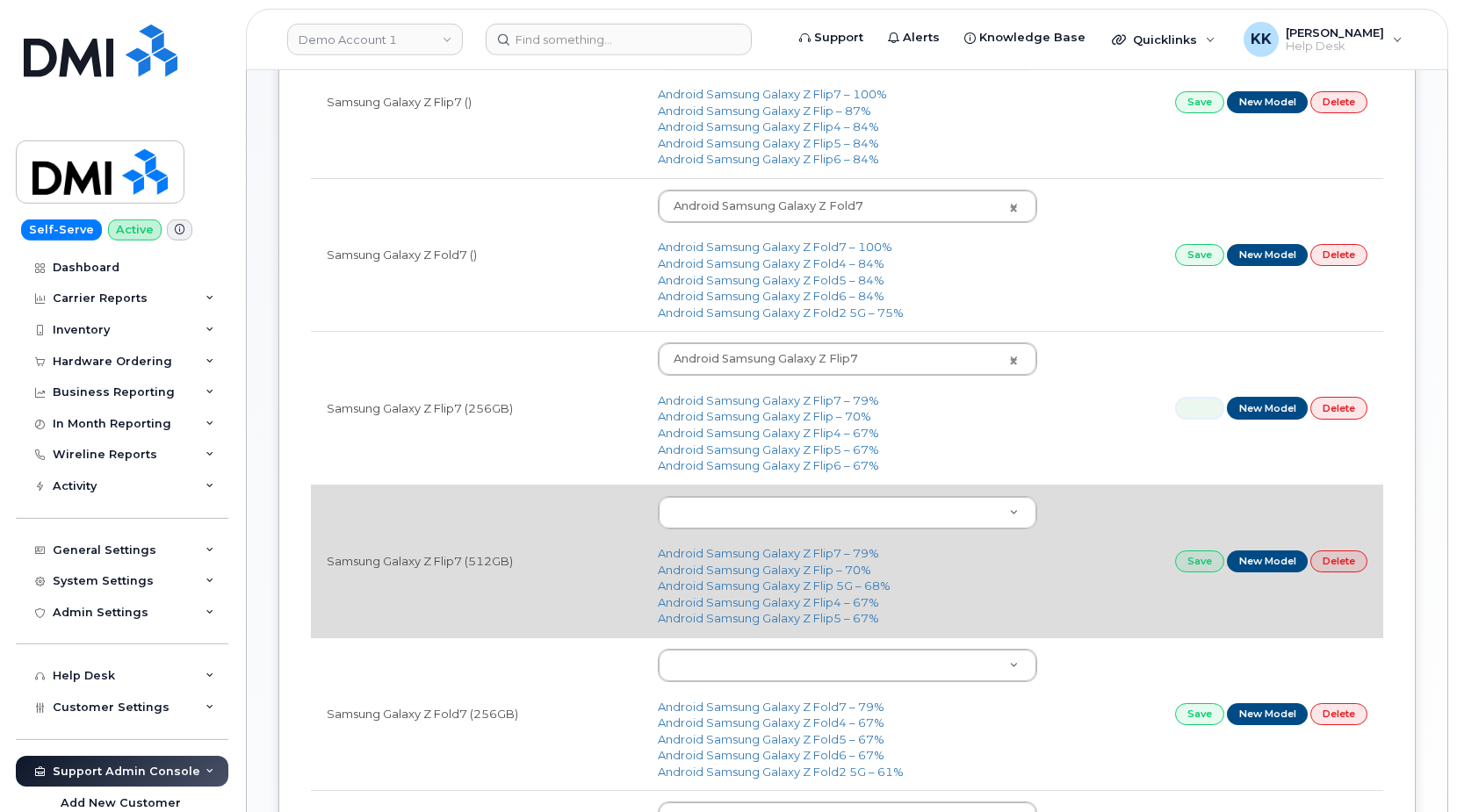
scroll to position [448, 0]
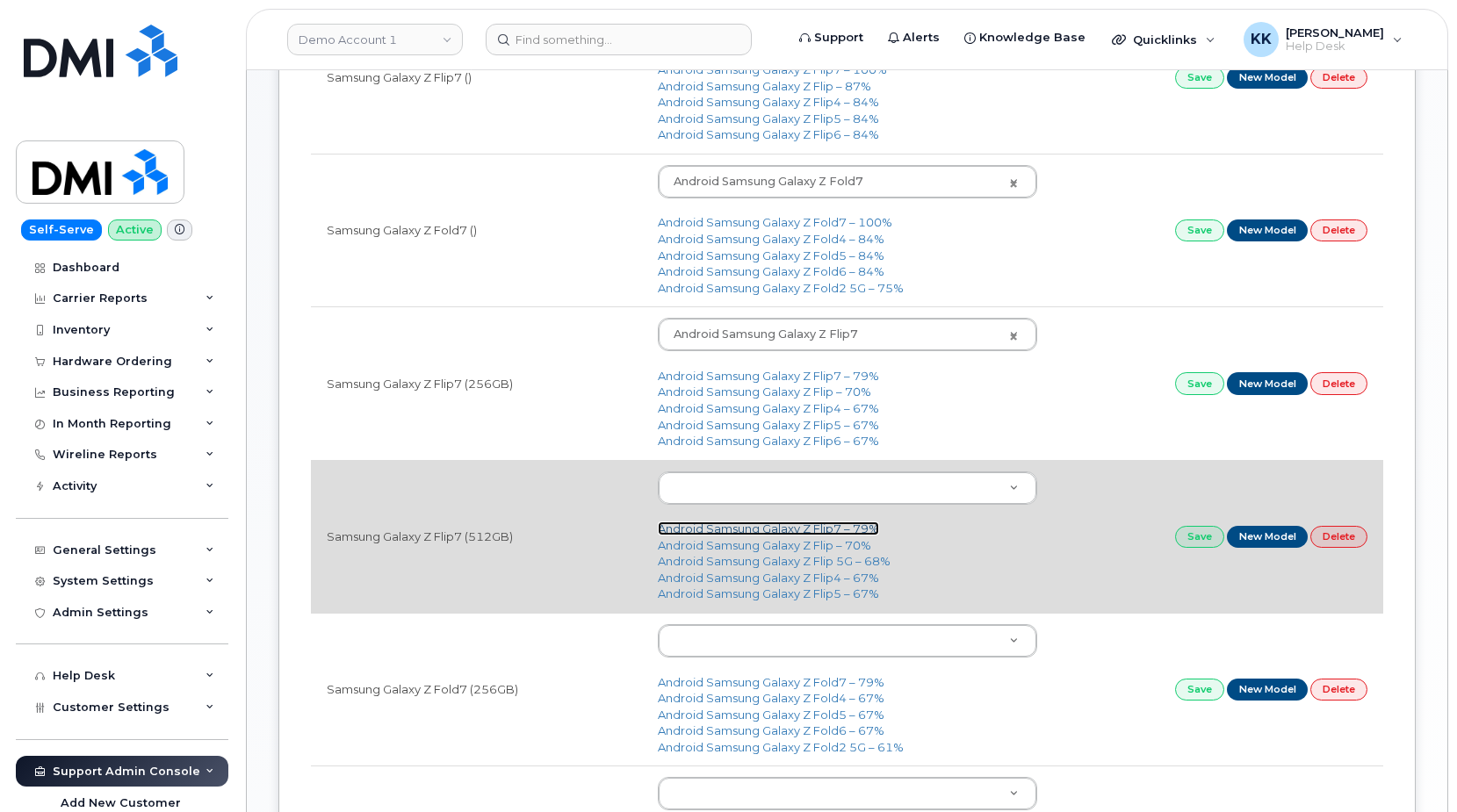
click at [760, 532] on link "Android Samsung Galaxy Z Flip7 – 79%" at bounding box center [768, 528] width 221 height 14
type input "2900"
click at [1191, 539] on link "Save" at bounding box center [1199, 536] width 49 height 22
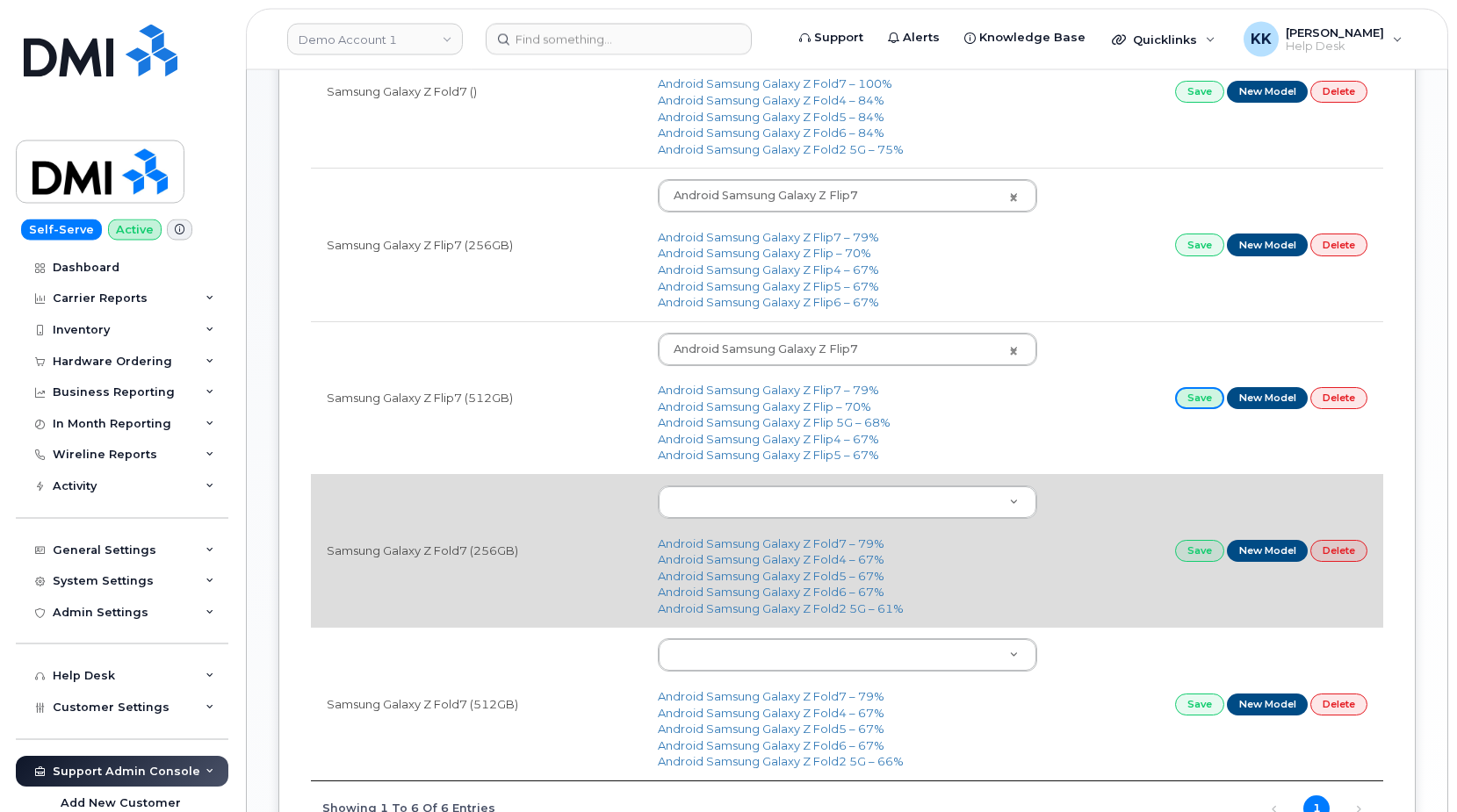
scroll to position [627, 0]
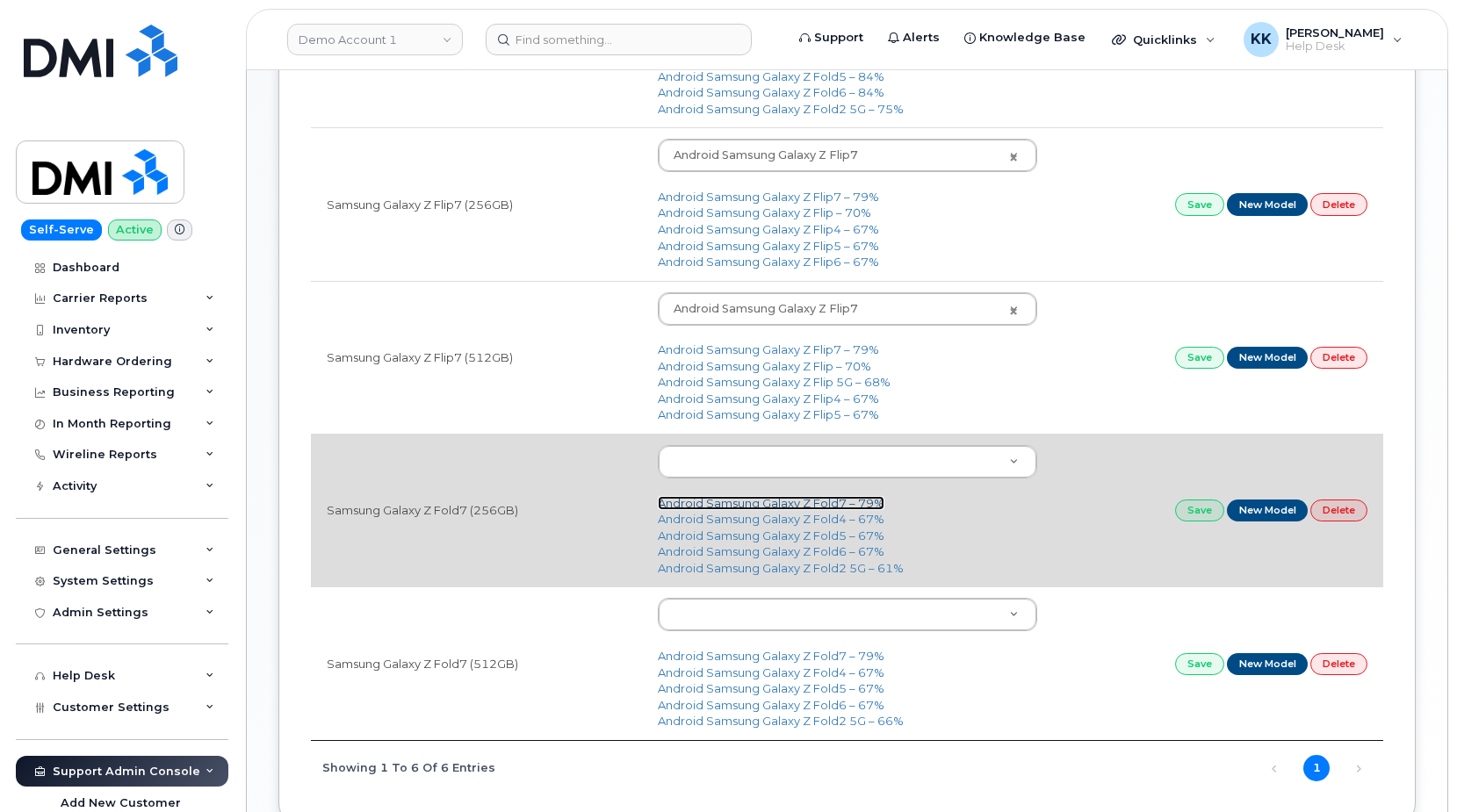
click at [793, 504] on link "Android Samsung Galaxy Z Fold7 – 79%" at bounding box center [771, 502] width 227 height 14
type input "2899"
click at [1195, 512] on link "Save" at bounding box center [1199, 511] width 49 height 22
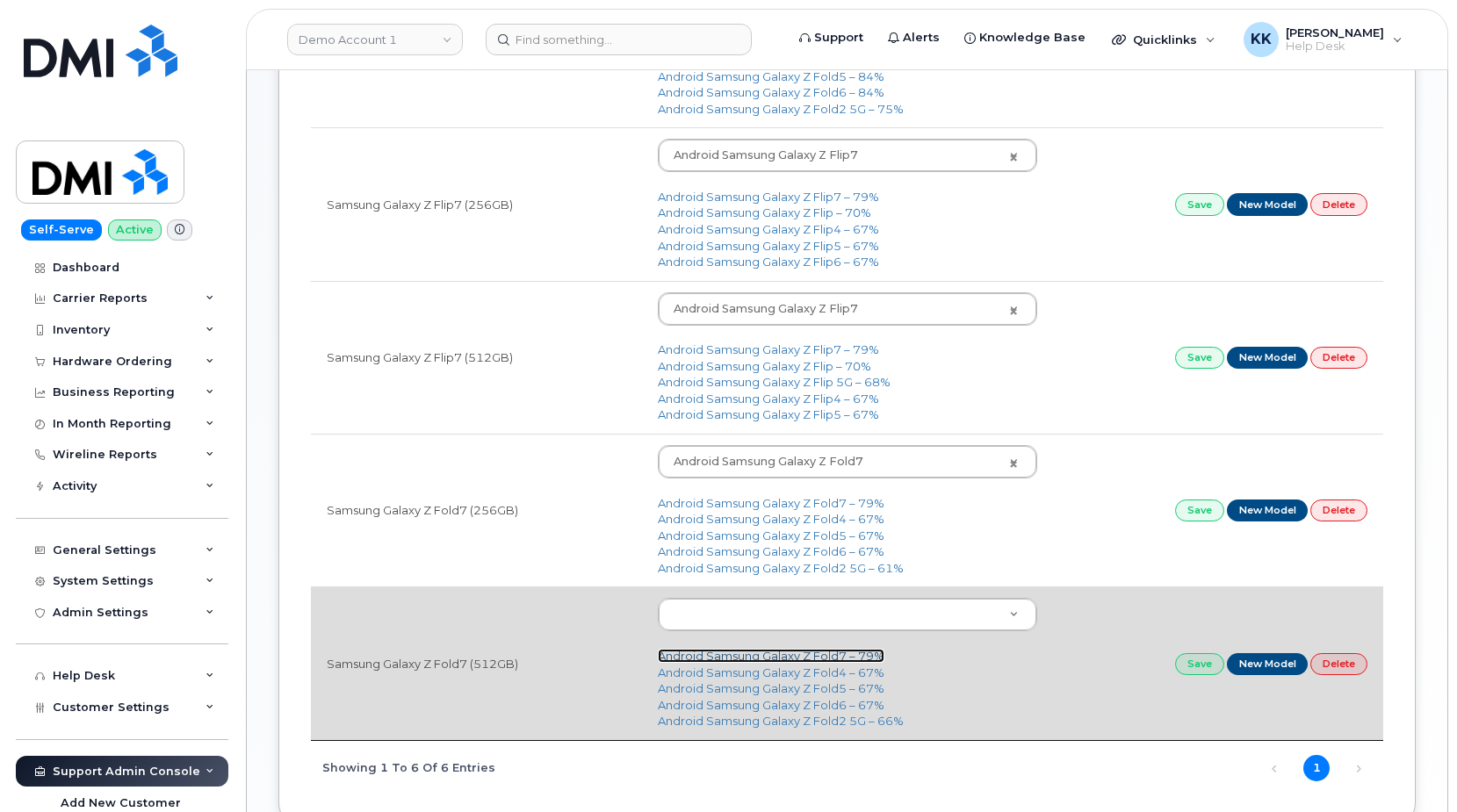
click at [764, 655] on link "Android Samsung Galaxy Z Fold7 – 79%" at bounding box center [771, 655] width 227 height 14
type input "2899"
drag, startPoint x: 1202, startPoint y: 672, endPoint x: 1190, endPoint y: 672, distance: 12.0
click at [1203, 672] on link "Save" at bounding box center [1199, 665] width 49 height 22
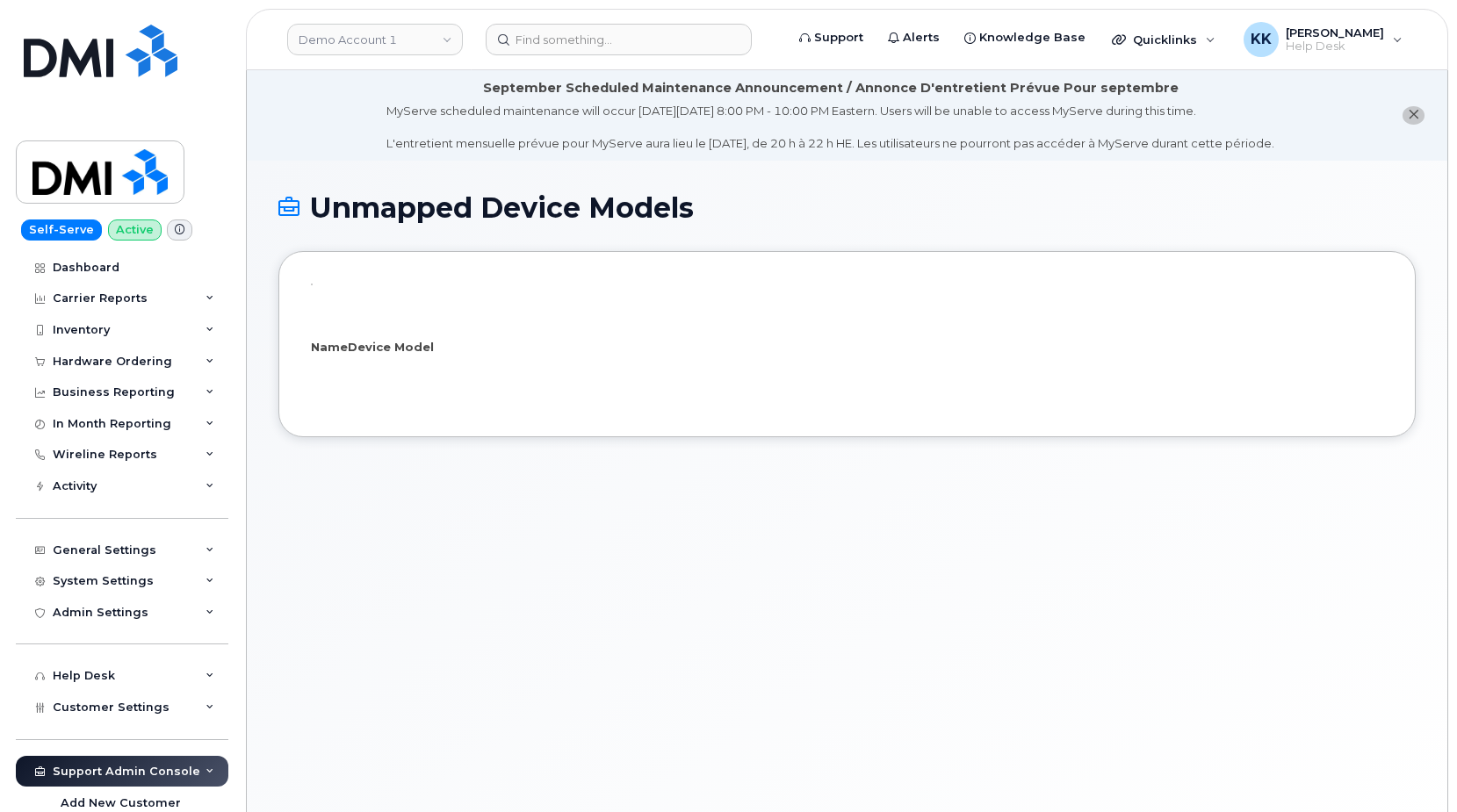
select select "25"
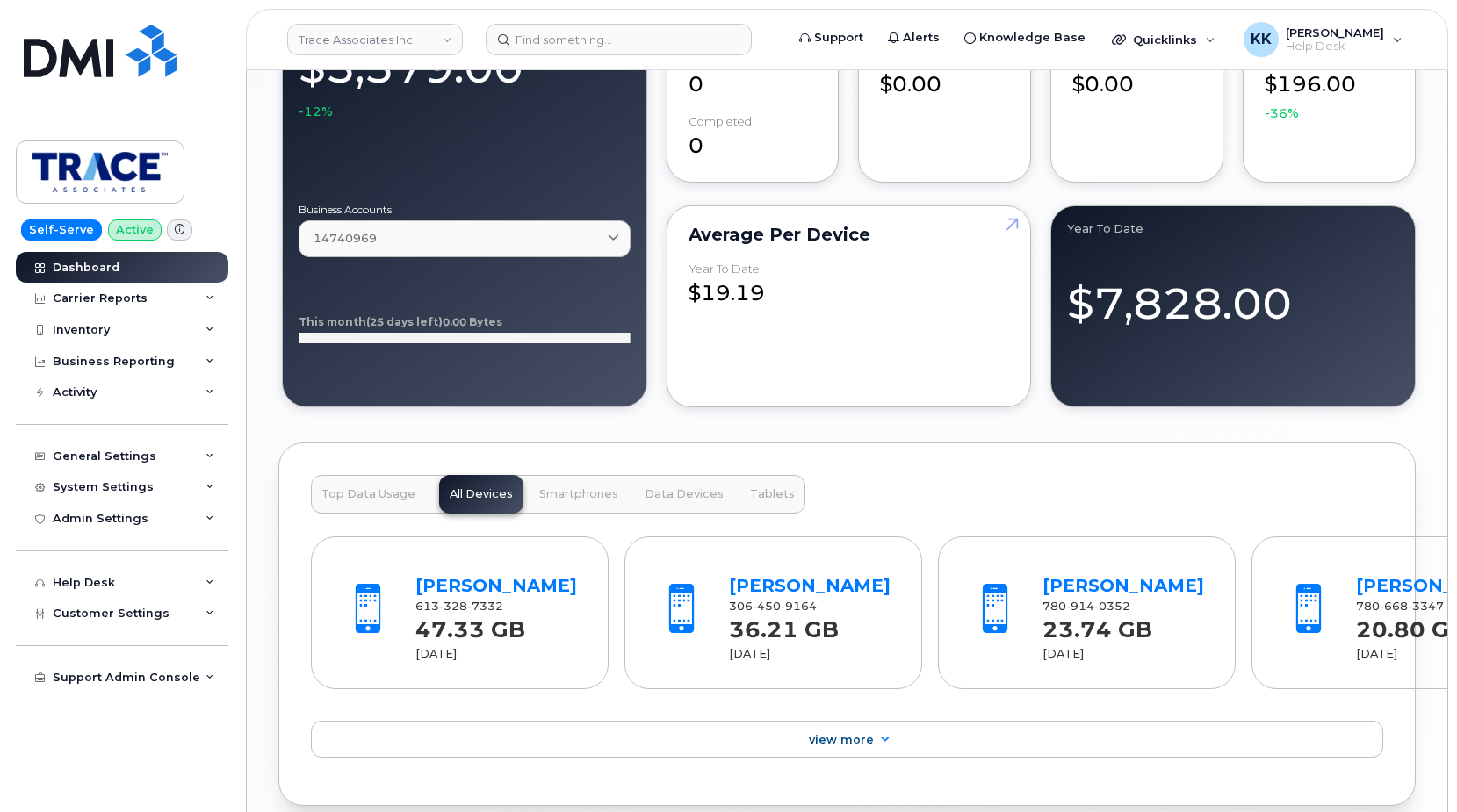
scroll to position [2146, 0]
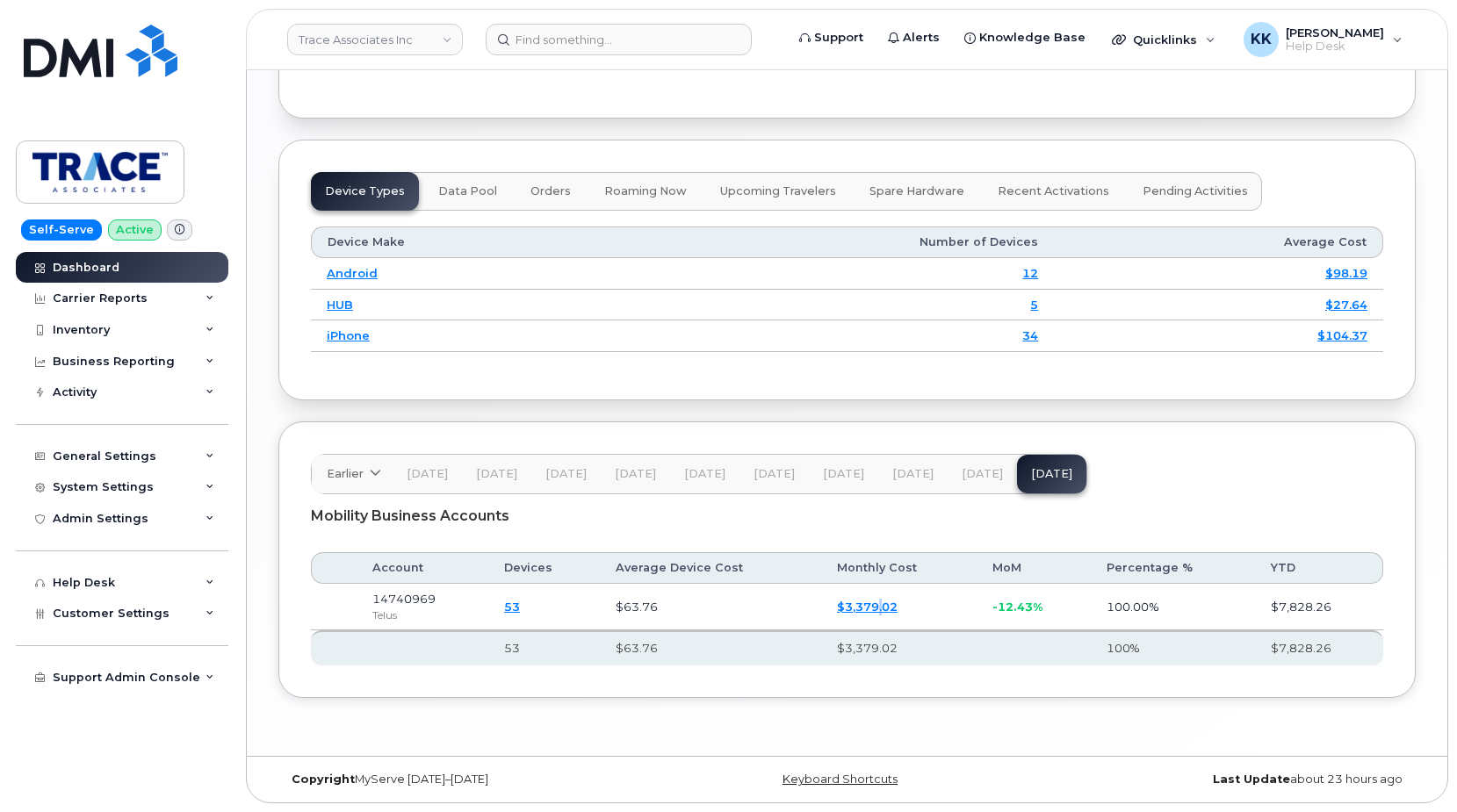
click at [879, 604] on link "$3,379.02" at bounding box center [868, 606] width 61 height 14
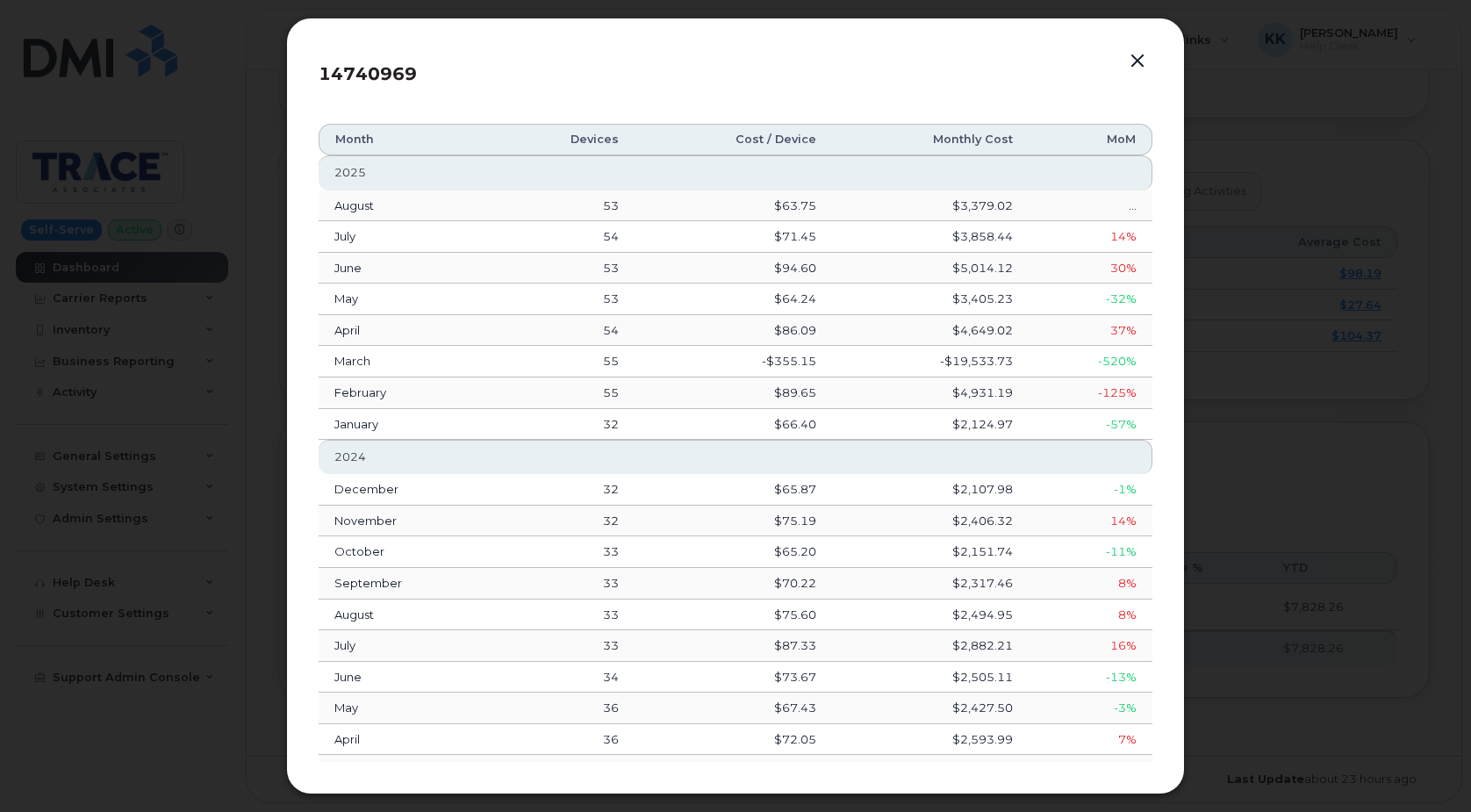
click at [1135, 63] on button "button" at bounding box center [1137, 61] width 27 height 25
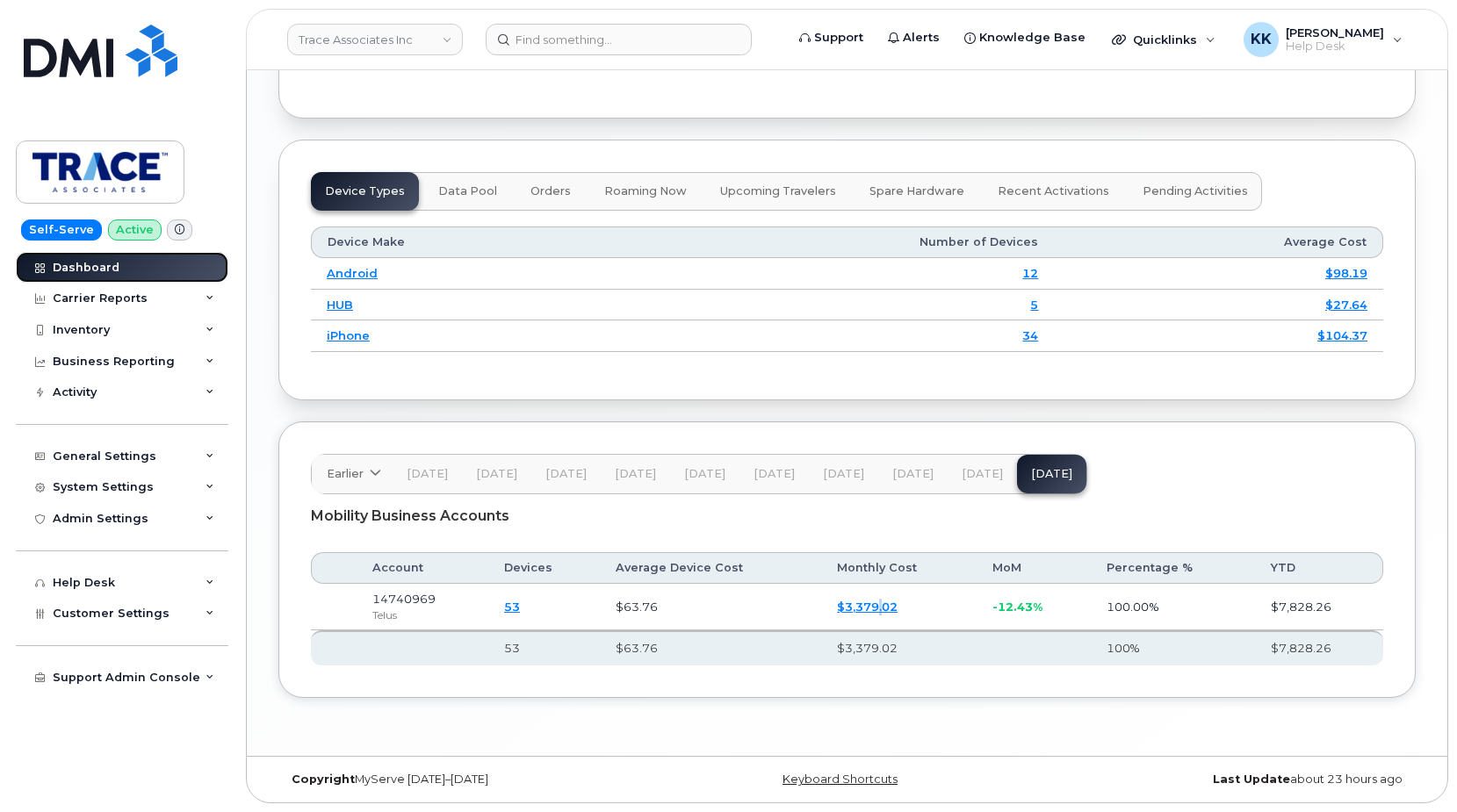
click at [83, 270] on div "Dashboard" at bounding box center [86, 267] width 66 height 14
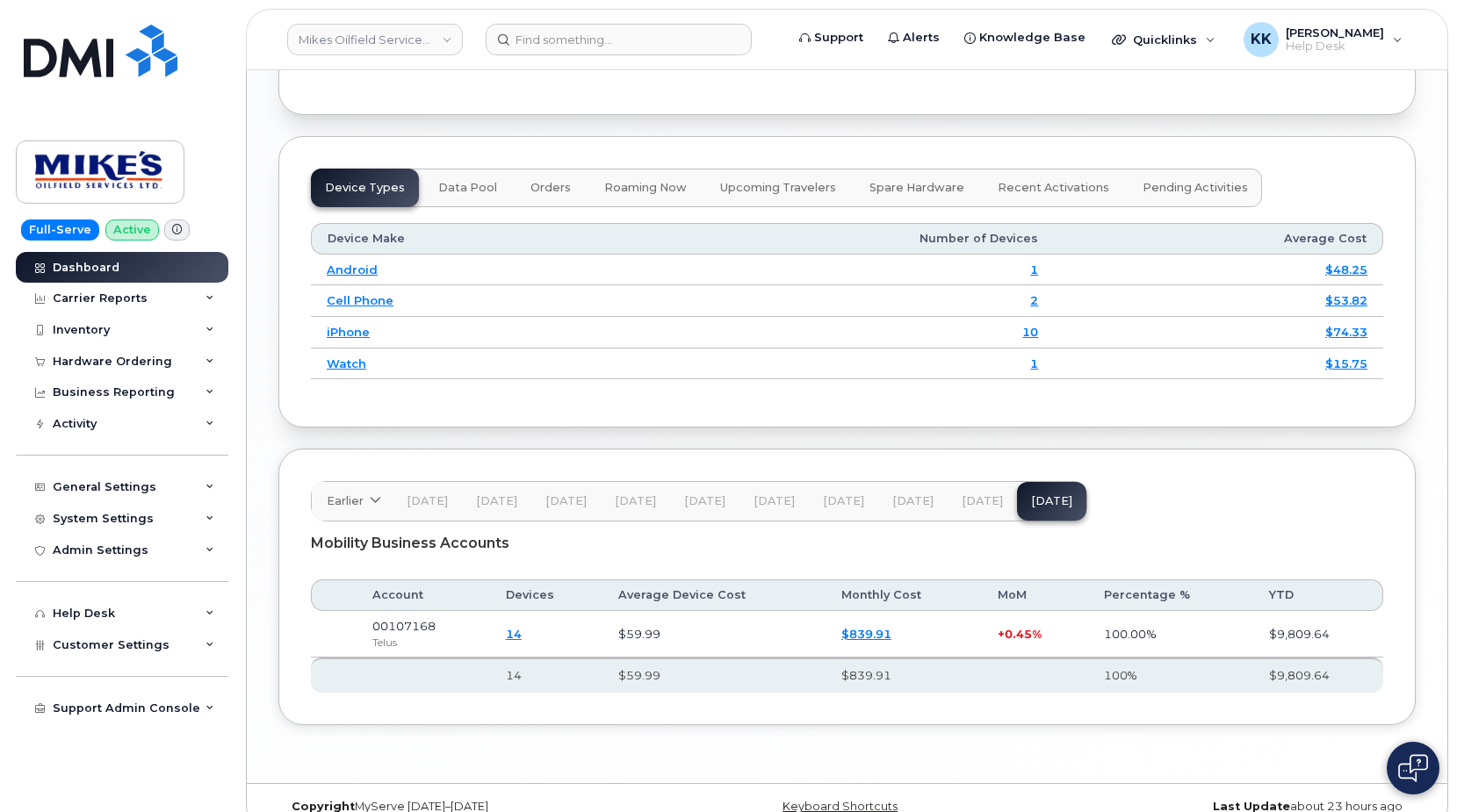
scroll to position [2176, 0]
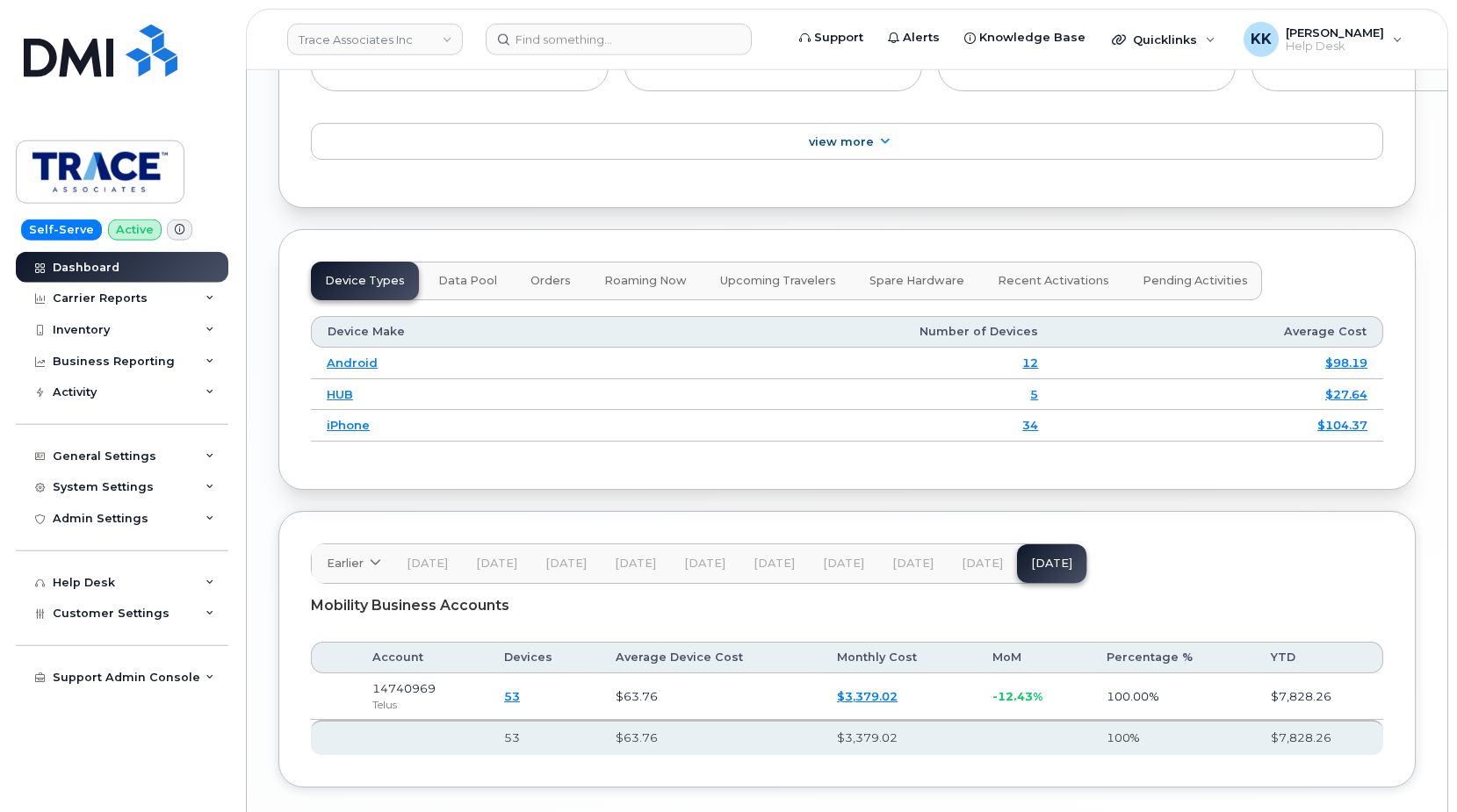
scroll to position [2146, 0]
